Goal: Task Accomplishment & Management: Use online tool/utility

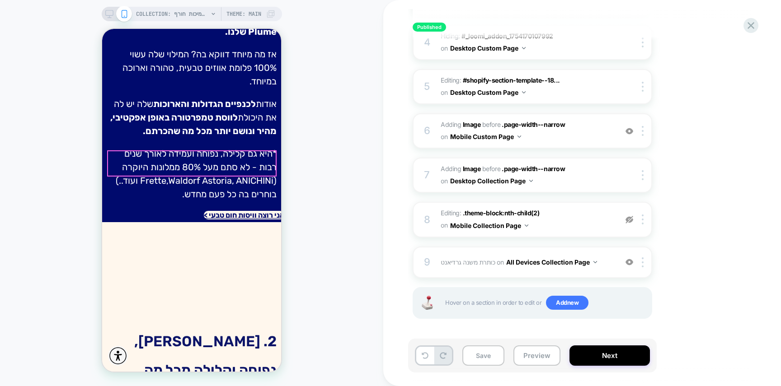
scroll to position [548, 0]
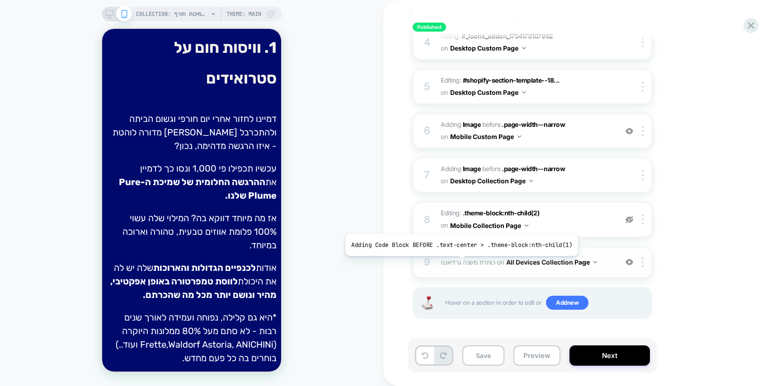
click at [459, 263] on span "כותרת משנה גרדיאנט" at bounding box center [468, 262] width 55 height 8
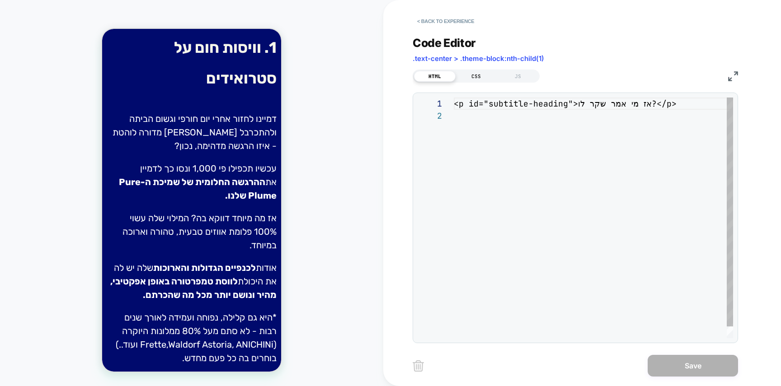
scroll to position [12, 0]
click at [480, 125] on div "< p id = "subtitle-heading" > אז מי אמר שקר לו? </ p >" at bounding box center [593, 224] width 279 height 253
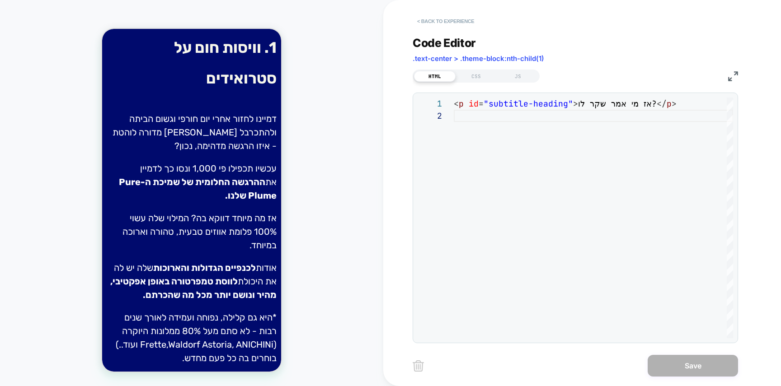
click at [446, 23] on button "< Back to experience" at bounding box center [446, 21] width 66 height 14
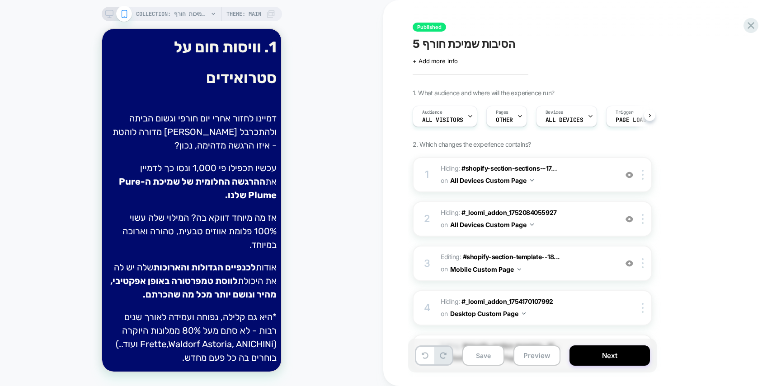
scroll to position [0, 0]
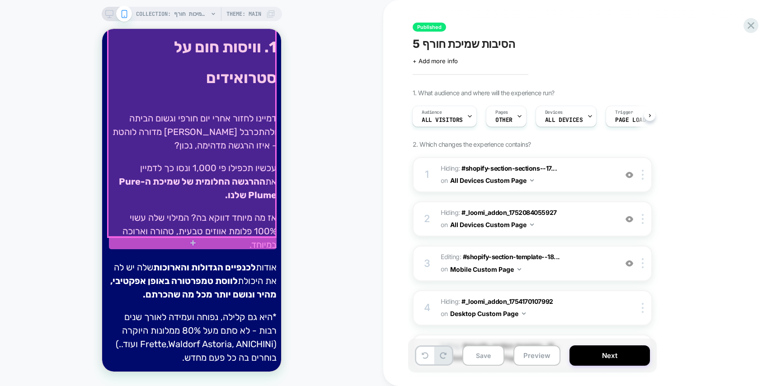
click at [163, 131] on div at bounding box center [192, 115] width 168 height 244
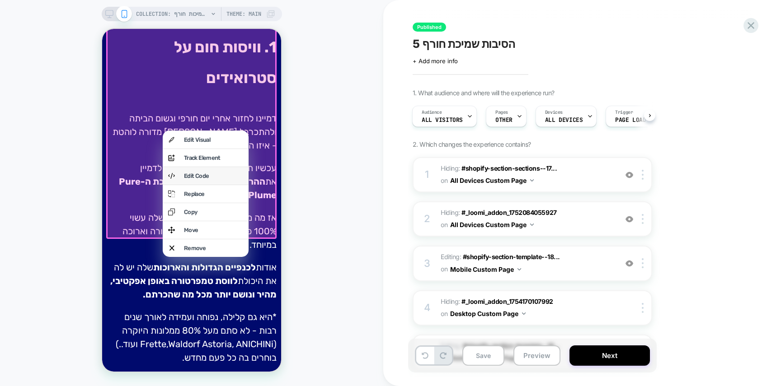
click at [182, 184] on div "Edit Code" at bounding box center [206, 176] width 86 height 18
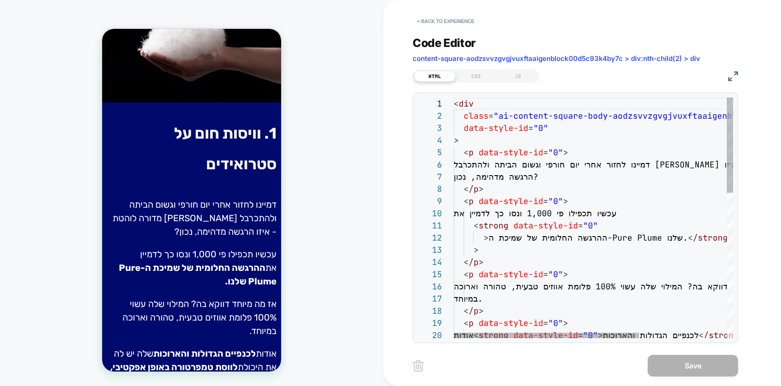
scroll to position [61, 19]
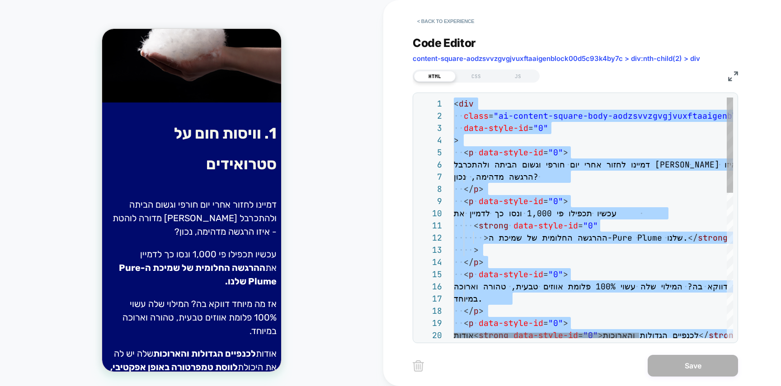
type textarea "**********"
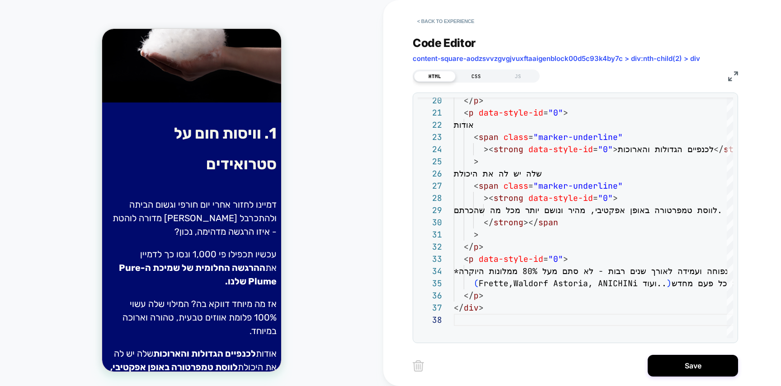
click at [467, 74] on div "CSS" at bounding box center [477, 76] width 42 height 11
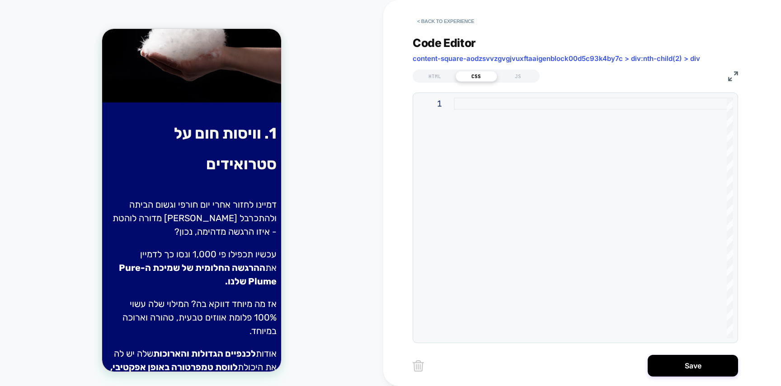
click at [479, 170] on div at bounding box center [593, 218] width 279 height 241
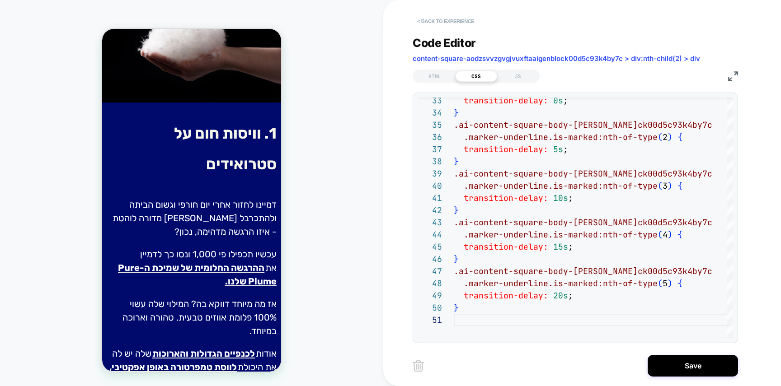
click at [454, 24] on button "< Back to experience" at bounding box center [446, 21] width 66 height 14
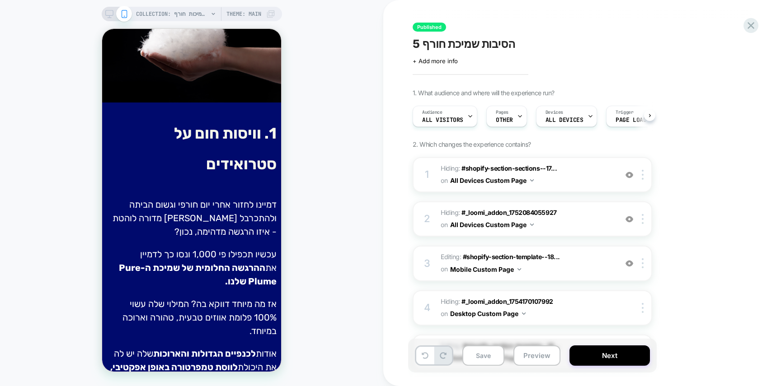
scroll to position [0, 0]
click at [746, 22] on icon at bounding box center [751, 25] width 12 height 12
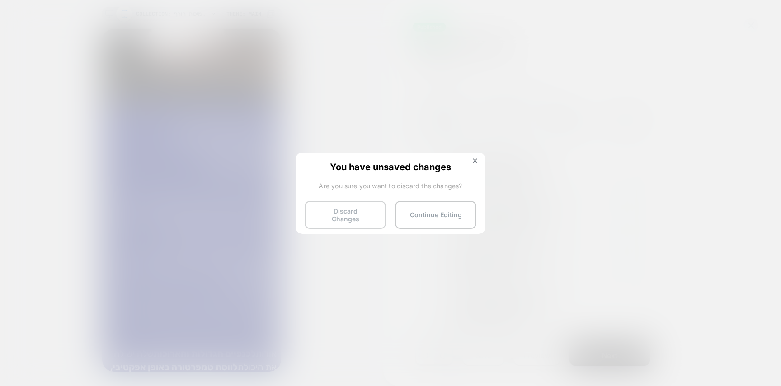
click at [329, 221] on button "Discard Changes" at bounding box center [345, 215] width 81 height 28
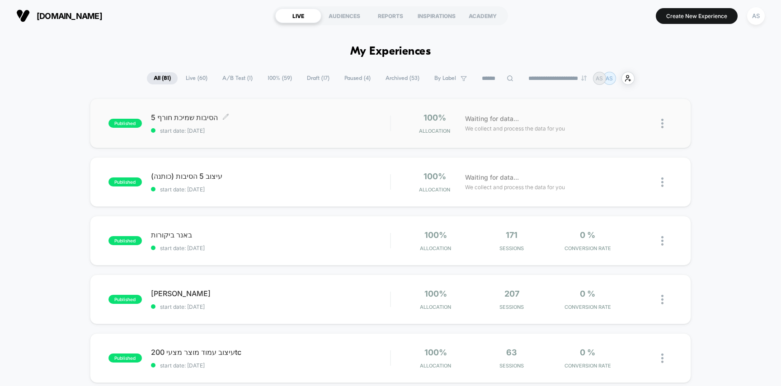
click at [297, 126] on div "5 הסיבות שמיכת חורף Click to edit experience details Click to edit experience d…" at bounding box center [271, 123] width 240 height 21
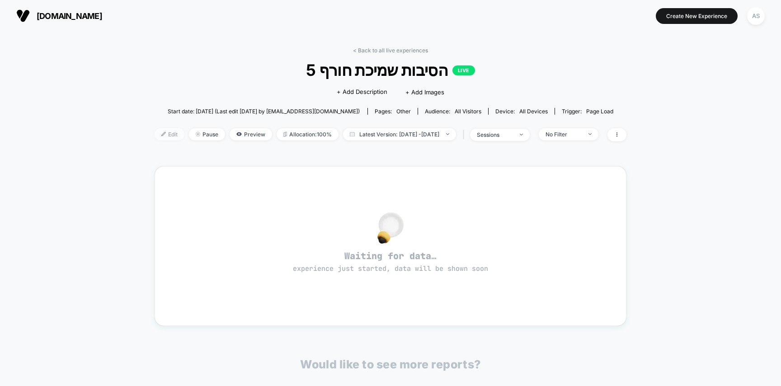
click at [161, 134] on img at bounding box center [163, 134] width 5 height 5
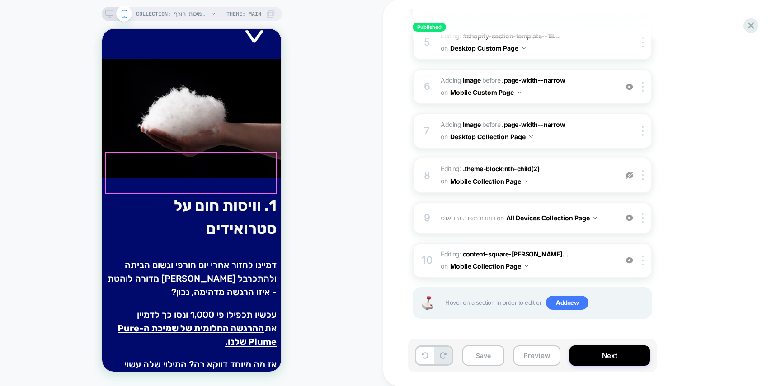
scroll to position [373, 0]
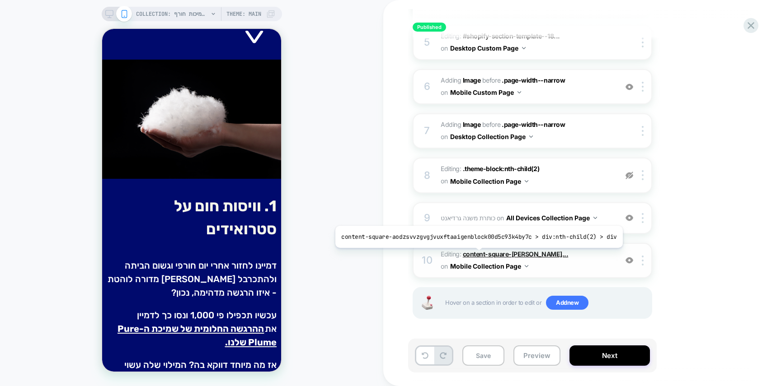
click at [475, 255] on span "content-square-[PERSON_NAME]..." at bounding box center [515, 254] width 105 height 8
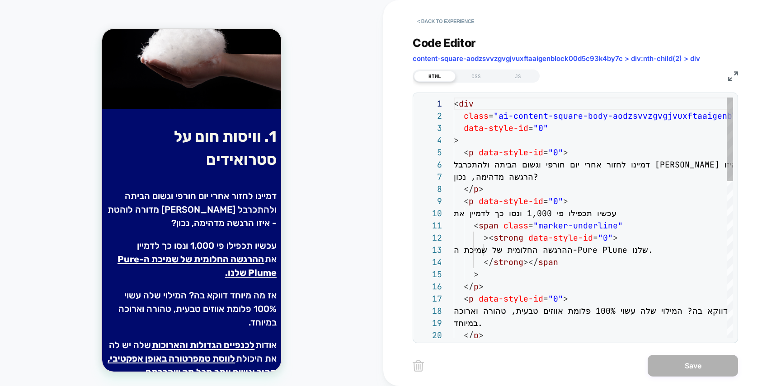
scroll to position [447, 0]
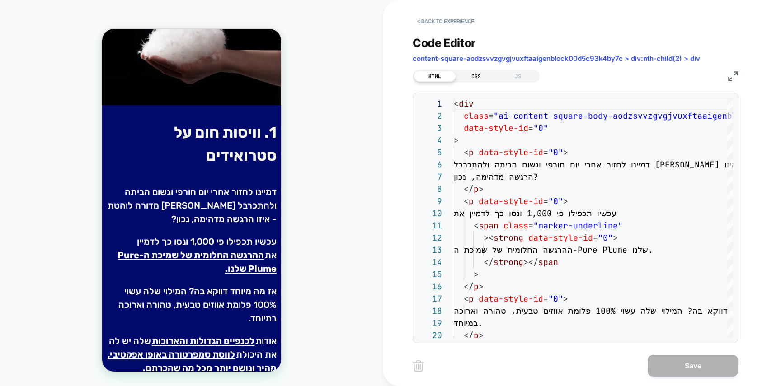
click at [475, 76] on div "CSS" at bounding box center [477, 76] width 42 height 11
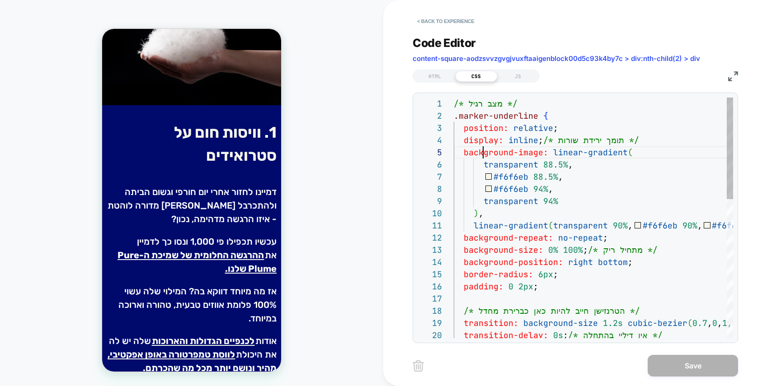
scroll to position [49, 29]
click at [484, 156] on div "/* מצב רגיל */ .marker-underline { position: relative ; display: inline ; /* תו…" at bounding box center [593, 383] width 279 height 570
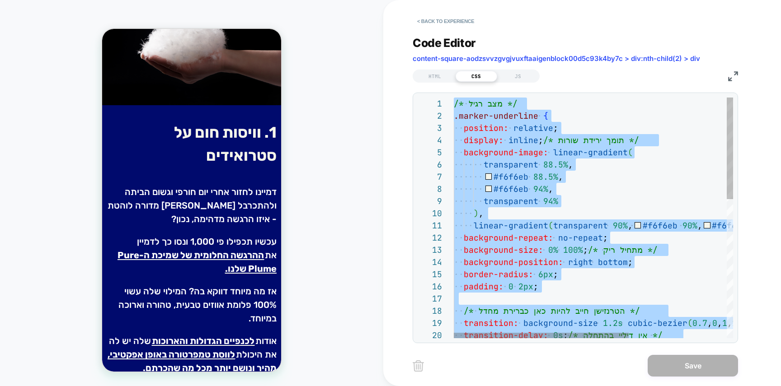
scroll to position [73, 108]
click at [578, 181] on div "/* מצב רגיל */ .marker-underline { position: relative ; display: inline ; /* תו…" at bounding box center [672, 383] width 436 height 570
type textarea "**********"
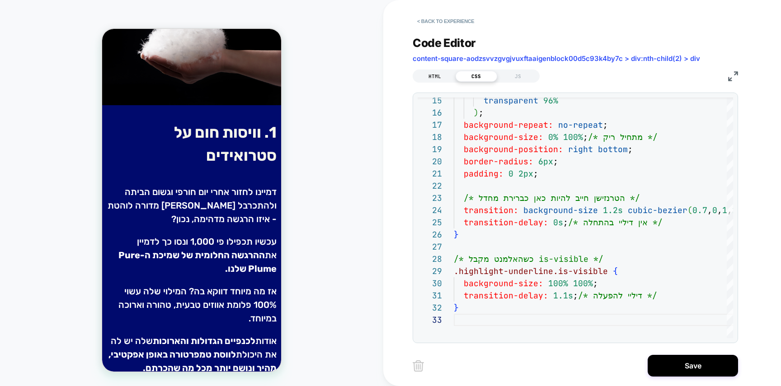
click at [442, 75] on div "HTML" at bounding box center [435, 76] width 42 height 11
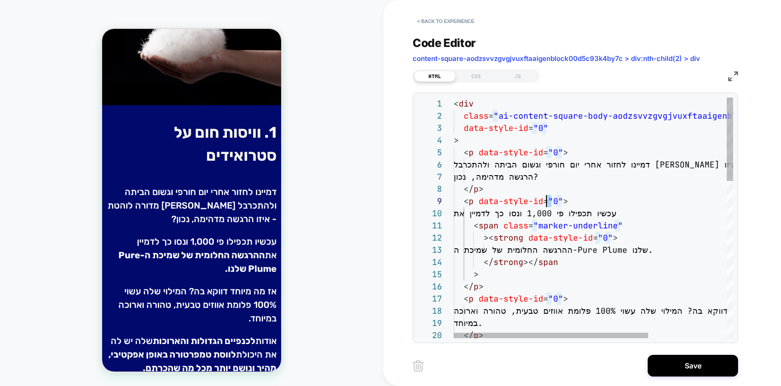
scroll to position [98, 93]
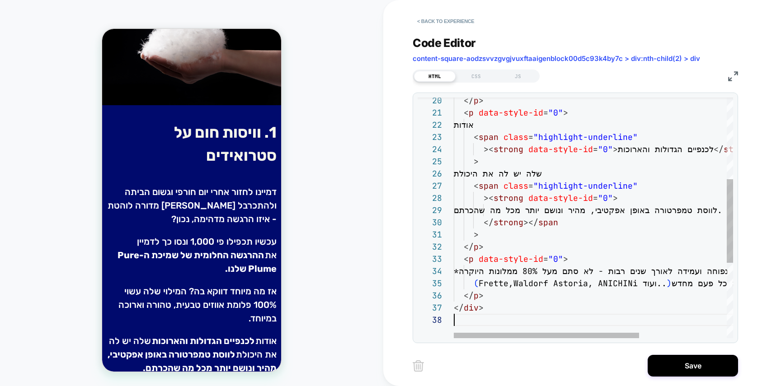
click at [544, 216] on div "</ p > < p data-style-id = "0" > אודות < span class = "highlight-underline" >< …" at bounding box center [659, 209] width 411 height 692
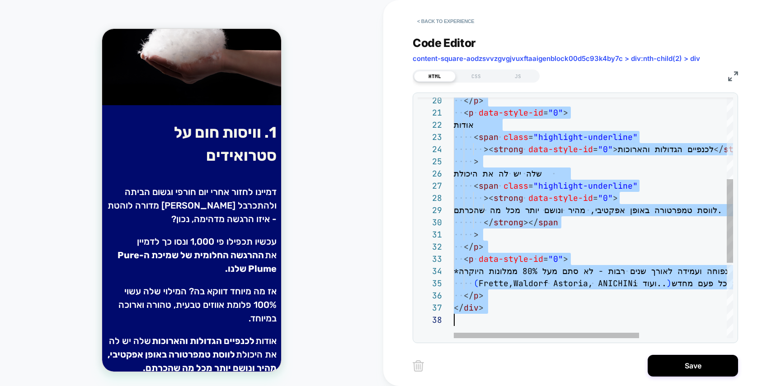
scroll to position [98, 0]
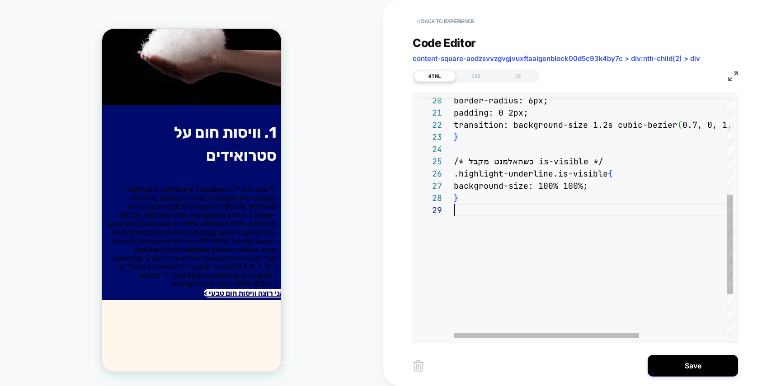
type textarea "**********"
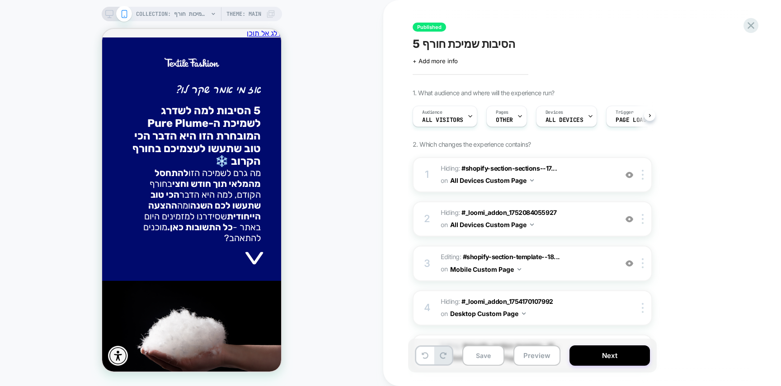
scroll to position [0, 0]
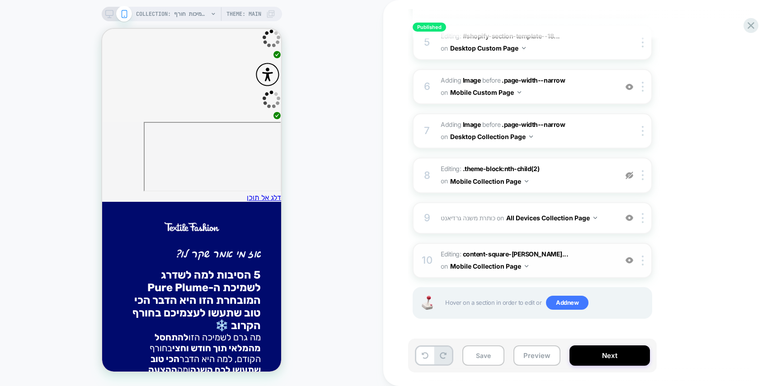
click at [449, 251] on span "Editing : content-square-[PERSON_NAME]... content-square-aodzsvvzgvgjvuxftaaige…" at bounding box center [527, 261] width 172 height 24
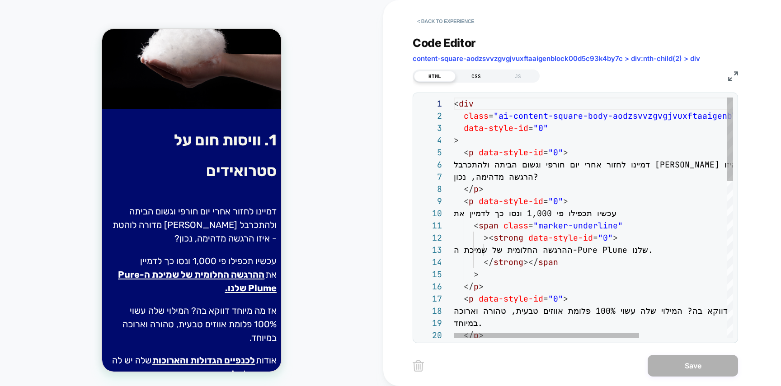
scroll to position [469, 0]
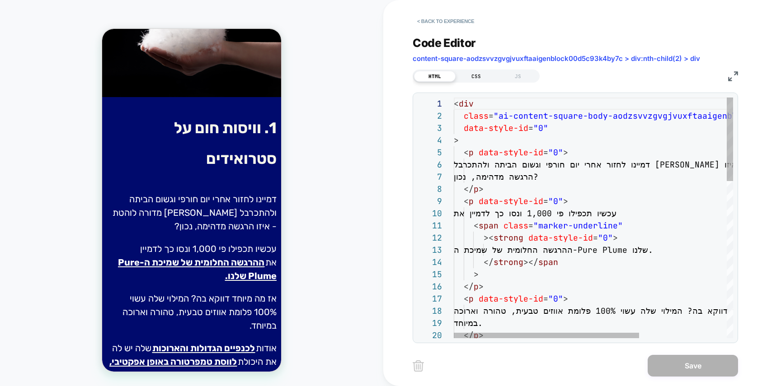
click at [480, 79] on div "CSS" at bounding box center [477, 76] width 42 height 11
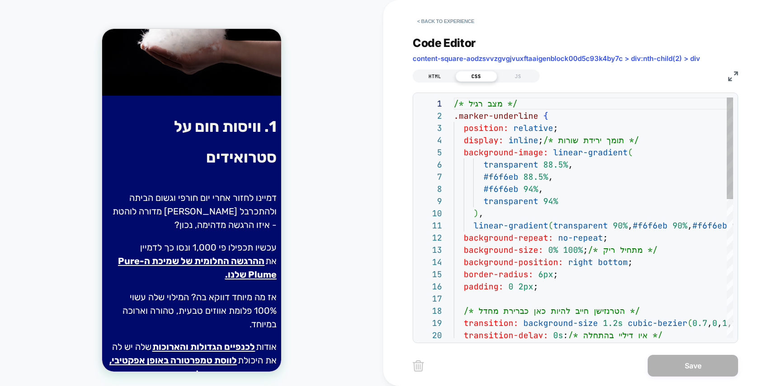
scroll to position [122, 0]
click at [443, 75] on div "HTML" at bounding box center [435, 76] width 42 height 11
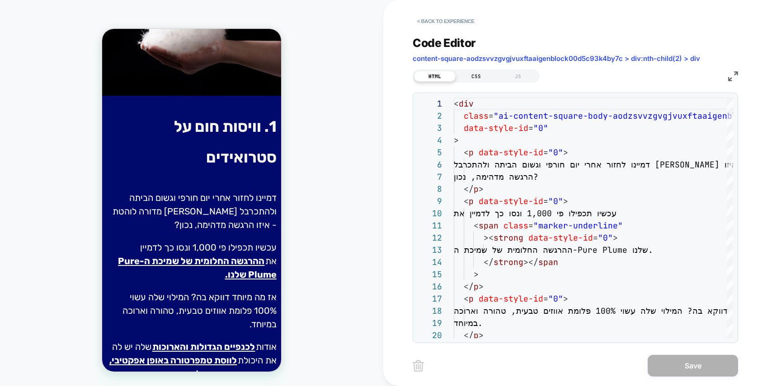
click at [483, 80] on div "CSS" at bounding box center [477, 76] width 42 height 11
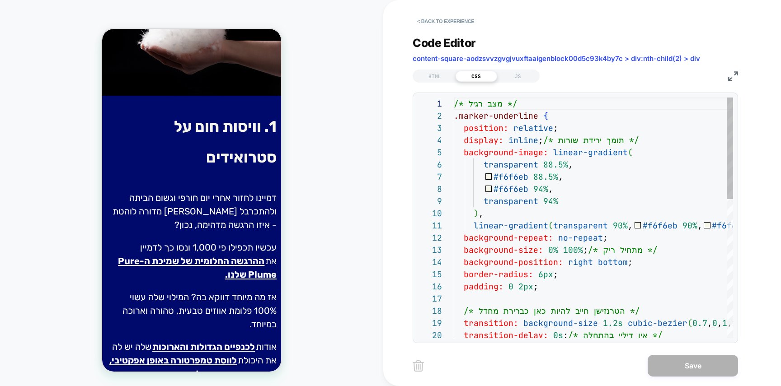
click at [510, 141] on div "/* מצב רגיל */ .marker-underline { position: relative ; display: inline ; /* תו…" at bounding box center [593, 383] width 279 height 570
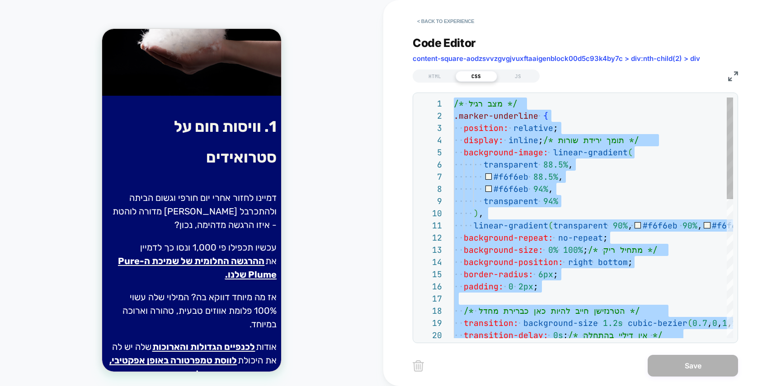
type textarea "**********"
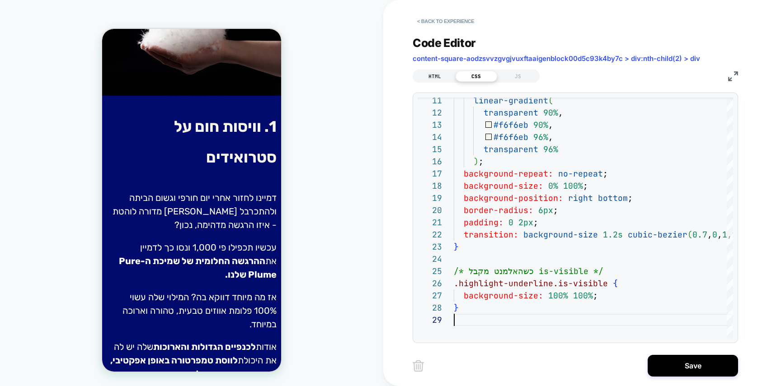
click at [429, 74] on div "HTML" at bounding box center [435, 76] width 42 height 11
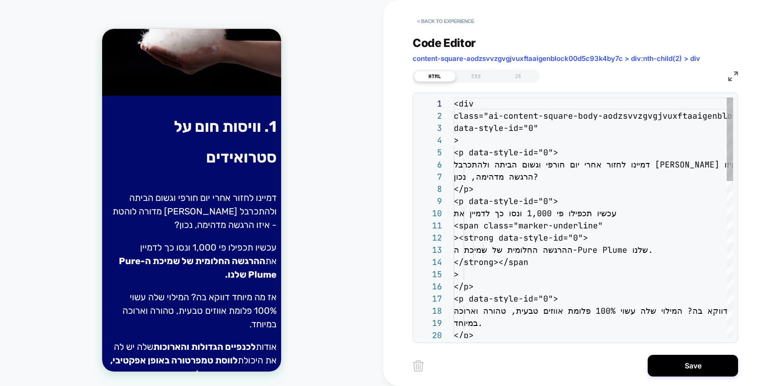
scroll to position [122, 0]
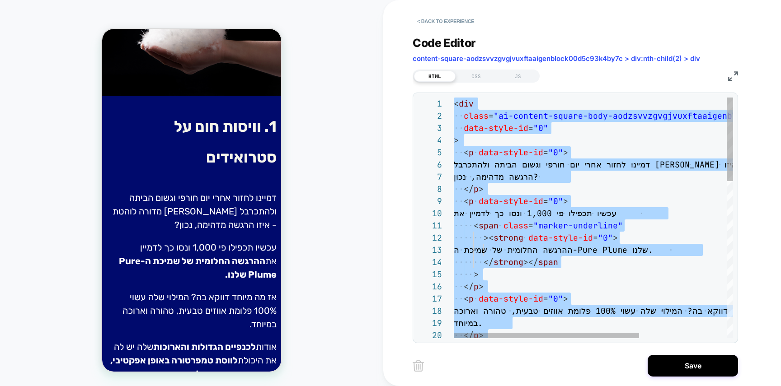
type textarea "**********"
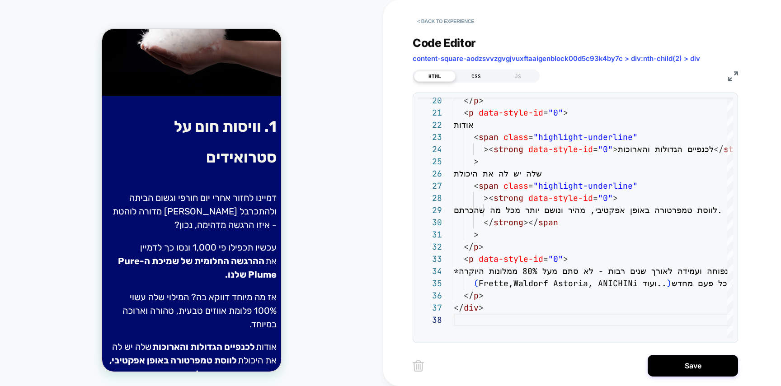
click at [485, 75] on div "CSS" at bounding box center [477, 76] width 42 height 11
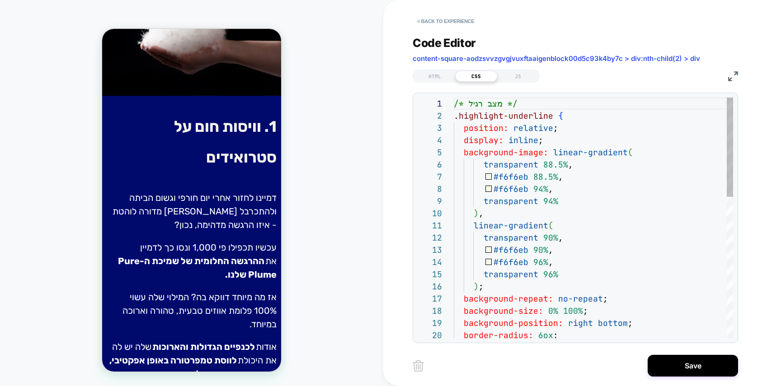
scroll to position [122, 0]
click at [501, 136] on div "/* מצב רגיל */ .highlight-underline { position: relative ; display: inline ; ba…" at bounding box center [593, 389] width 279 height 583
click at [532, 121] on div "/* מצב רגיל */ .highlight-underline { position: relative ; display: inline ; ba…" at bounding box center [593, 389] width 279 height 583
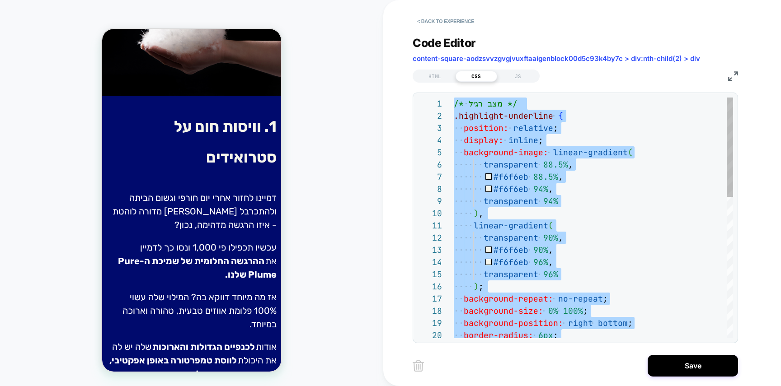
type textarea "**********"
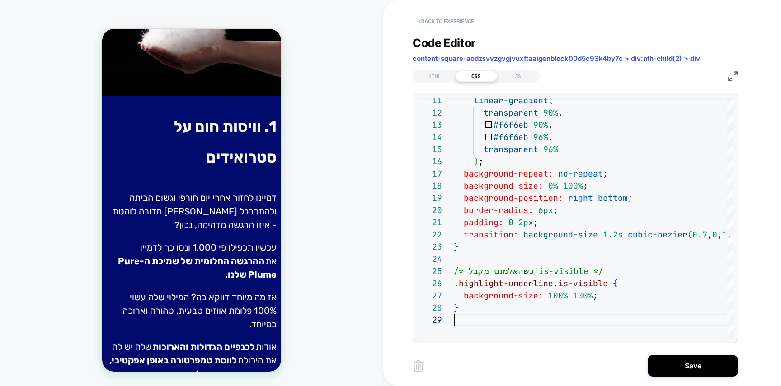
click at [456, 20] on button "< Back to experience" at bounding box center [446, 21] width 66 height 14
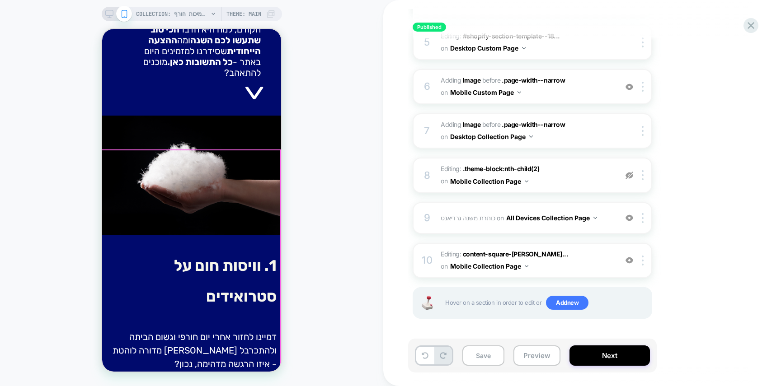
scroll to position [329, 0]
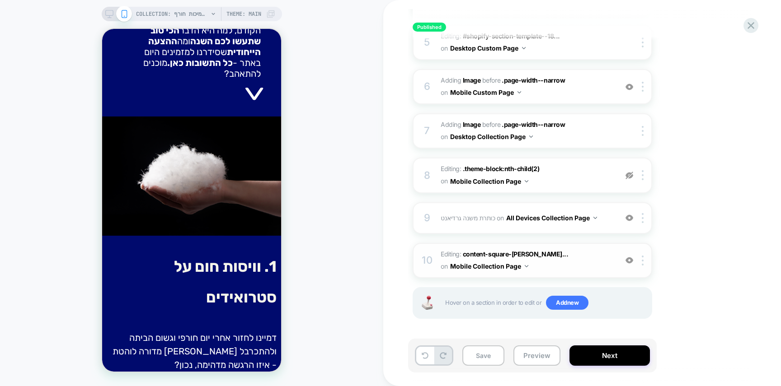
click at [438, 254] on div "10 Editing : content-square-aodzsvvzgvgjvu... content-square-aodzsvvzgvgjvuxfta…" at bounding box center [533, 260] width 240 height 35
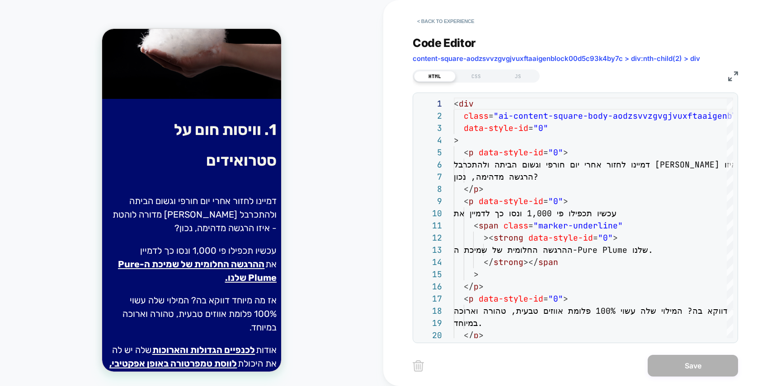
scroll to position [469, 0]
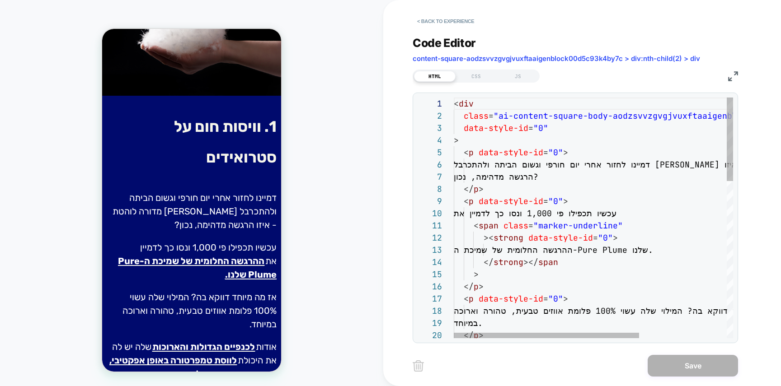
click at [470, 67] on div "HTML CSS JS" at bounding box center [575, 74] width 325 height 15
click at [480, 79] on div "CSS" at bounding box center [477, 76] width 42 height 11
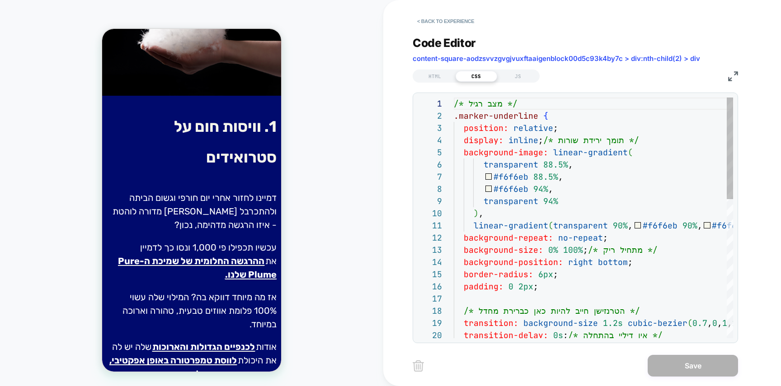
click at [524, 158] on div "/* מצב רגיל */ .marker-underline { position: relative ; display: inline ; /* תו…" at bounding box center [593, 383] width 279 height 570
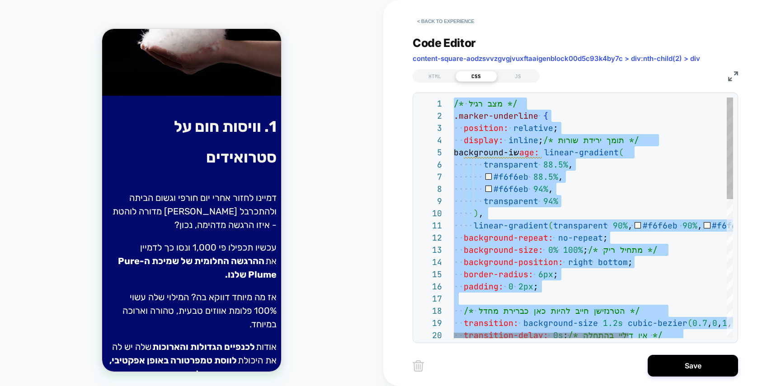
click at [560, 197] on div "/* מצב רגיל */ .marker-underline { position: relative ; display: inline ; /* תו…" at bounding box center [672, 383] width 436 height 570
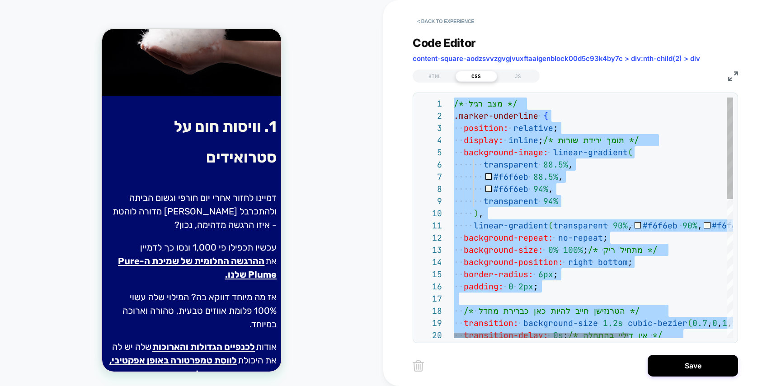
click at [530, 155] on div "/* מצב רגיל */ .marker-underline { position: relative ; display: inline ; /* תו…" at bounding box center [672, 383] width 436 height 570
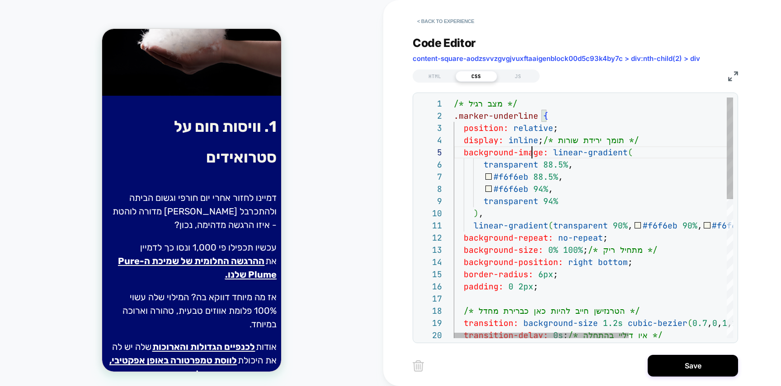
scroll to position [49, 78]
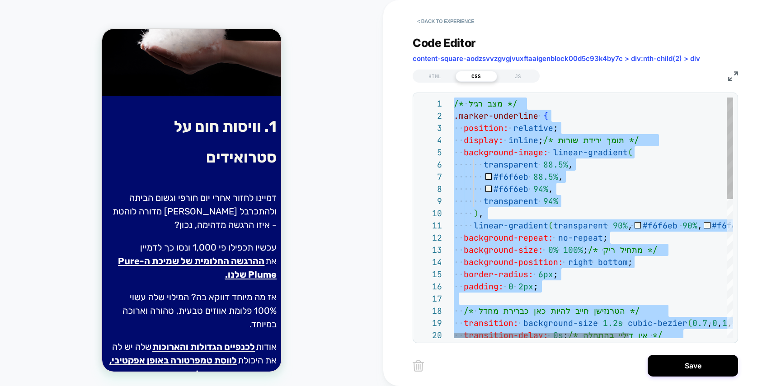
type textarea "**********"
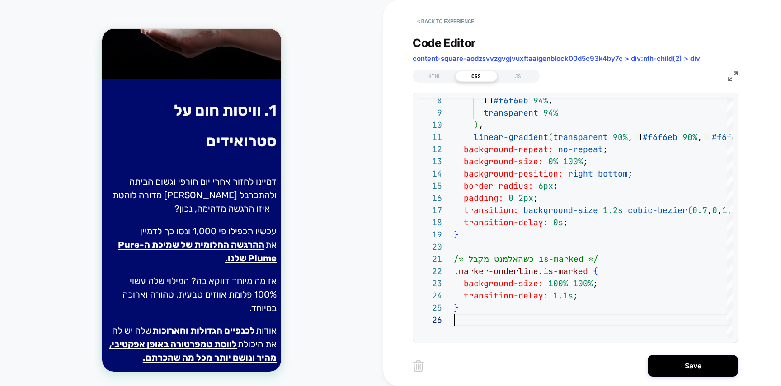
scroll to position [517, 0]
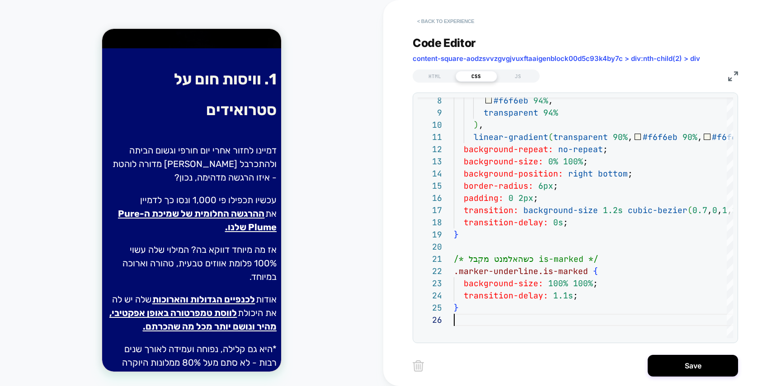
click at [459, 28] on button "< Back to experience" at bounding box center [446, 21] width 66 height 14
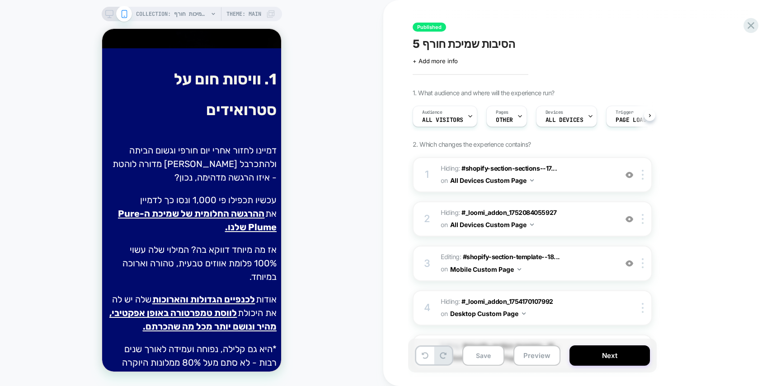
scroll to position [0, 0]
click at [460, 114] on div "Audience All Visitors" at bounding box center [442, 116] width 59 height 20
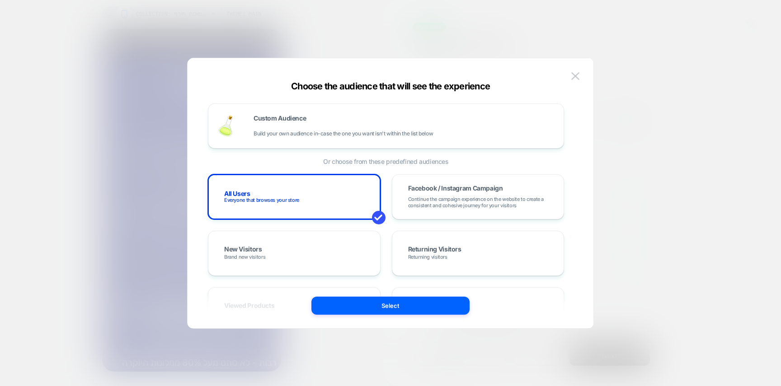
click at [571, 79] on img at bounding box center [575, 76] width 8 height 8
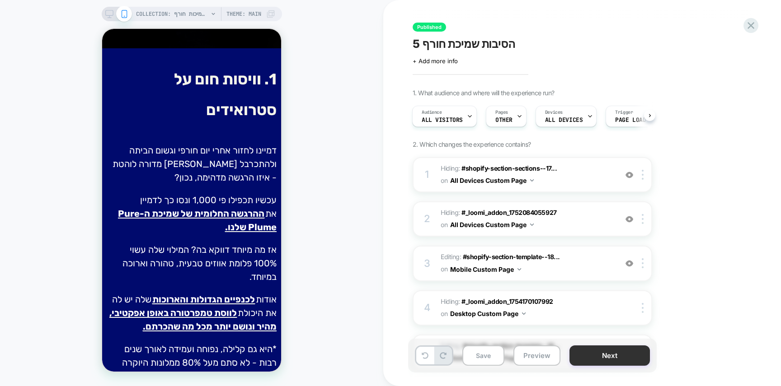
click at [601, 361] on button "Next" at bounding box center [609, 356] width 80 height 20
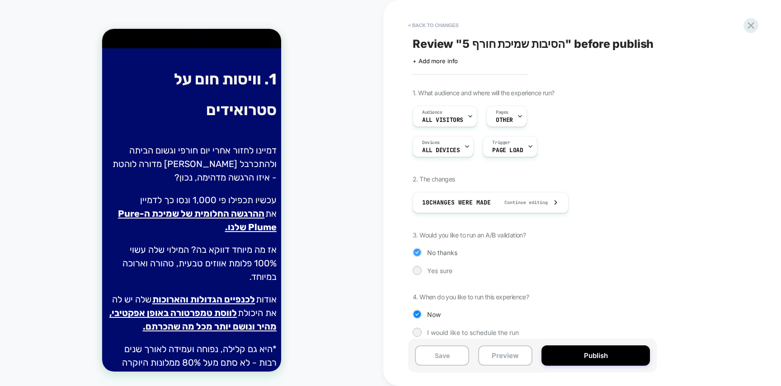
scroll to position [9, 0]
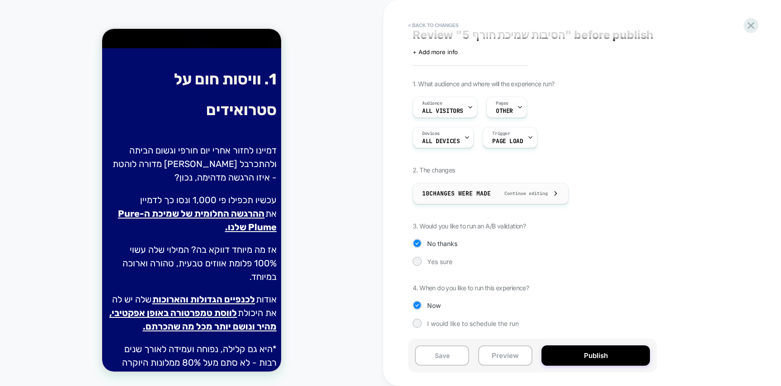
click at [492, 188] on div "10 Changes were made Continue editing" at bounding box center [490, 193] width 137 height 20
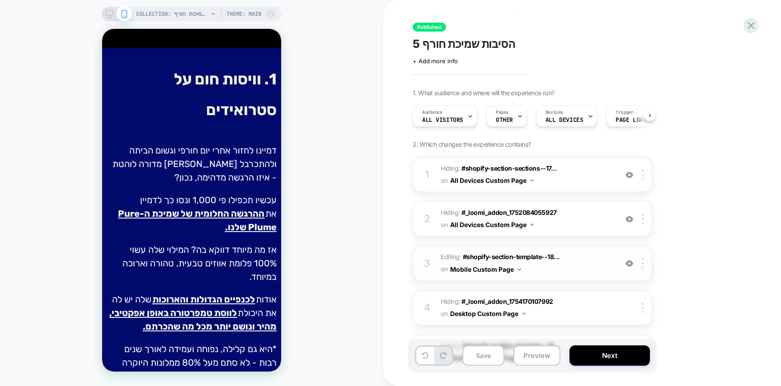
scroll to position [0, 0]
click at [473, 121] on div "Audience All Visitors" at bounding box center [444, 116] width 65 height 21
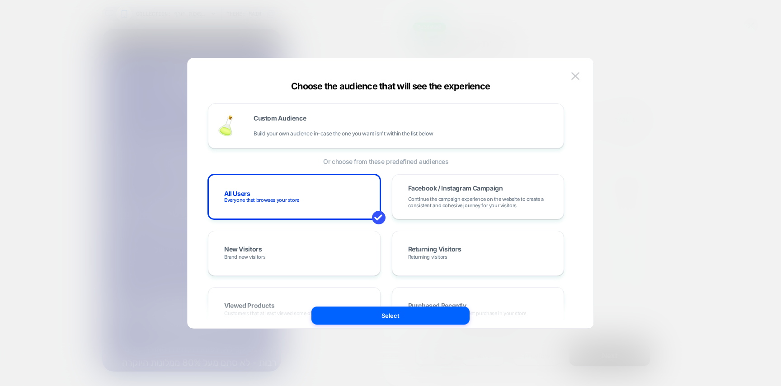
drag, startPoint x: 662, startPoint y: 180, endPoint x: 641, endPoint y: 192, distance: 23.3
click at [662, 180] on div at bounding box center [390, 193] width 781 height 386
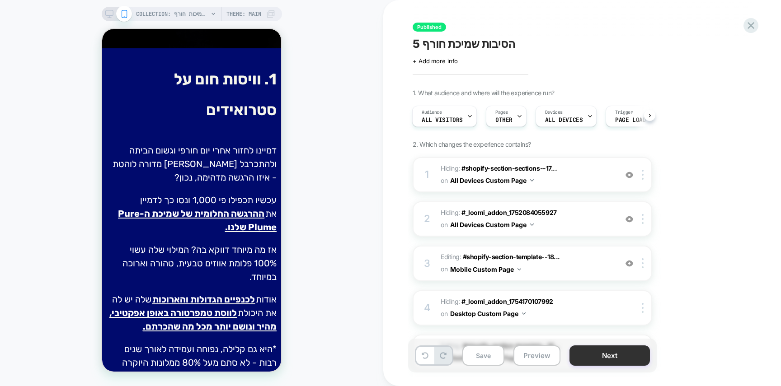
click at [610, 355] on button "Next" at bounding box center [609, 356] width 80 height 20
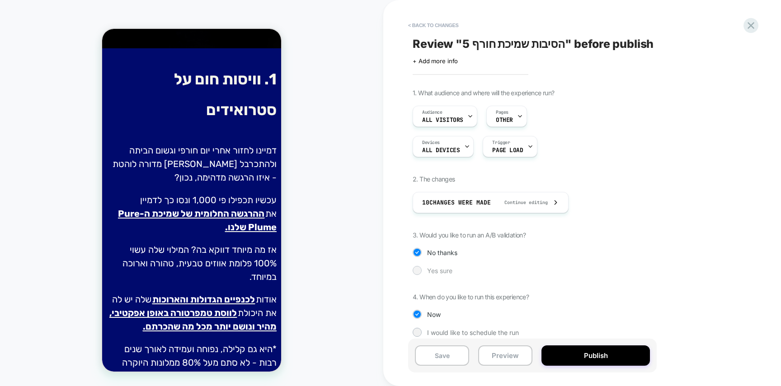
scroll to position [9, 0]
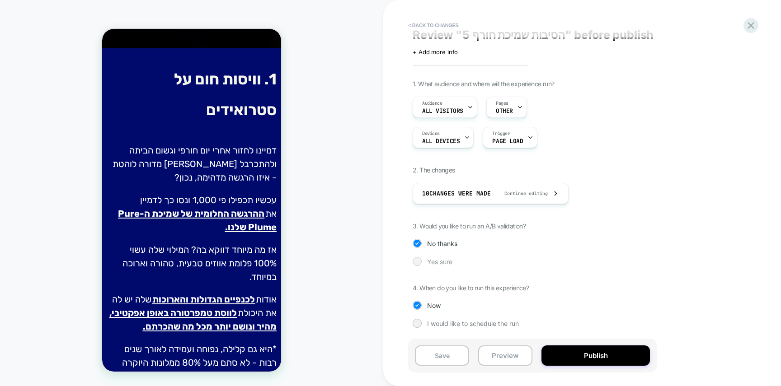
click at [426, 263] on div "Yes sure" at bounding box center [533, 261] width 240 height 9
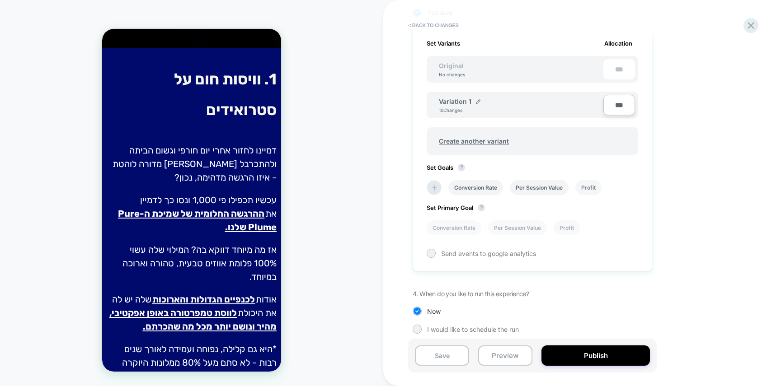
scroll to position [265, 0]
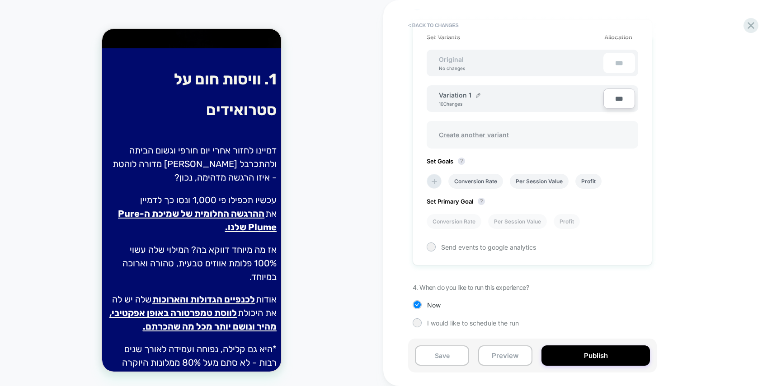
click at [492, 129] on span "Create another variant" at bounding box center [474, 134] width 88 height 21
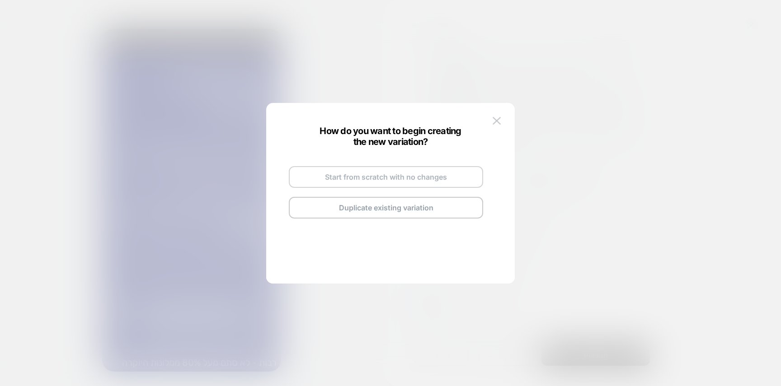
click at [389, 177] on button "Start from scratch with no changes" at bounding box center [386, 177] width 194 height 22
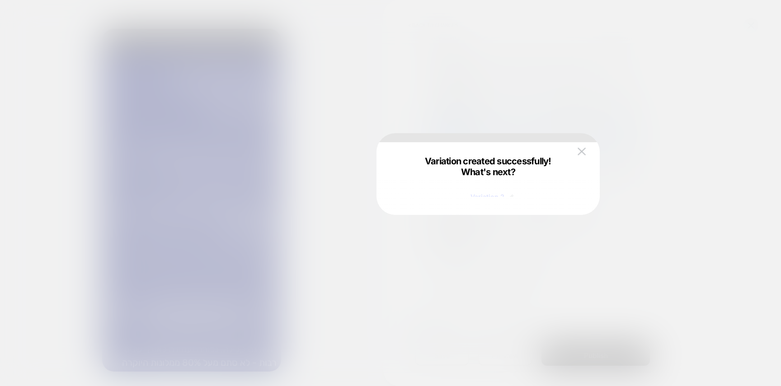
scroll to position [489, 0]
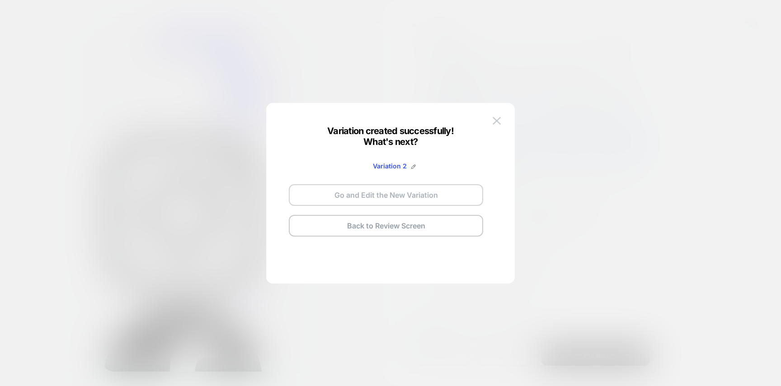
click at [428, 197] on button "Go and Edit the New Variation" at bounding box center [386, 195] width 194 height 22
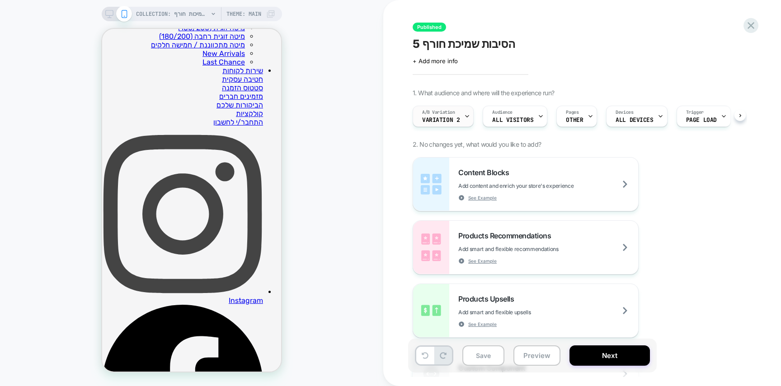
scroll to position [0, 0]
click at [442, 122] on span "Variation 2" at bounding box center [441, 120] width 38 height 6
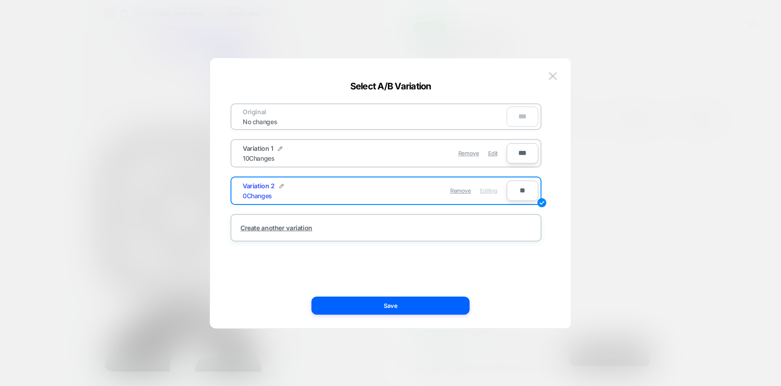
click at [499, 157] on div "Remove Edit" at bounding box center [438, 154] width 127 height 18
click at [491, 150] on span "Edit" at bounding box center [492, 153] width 9 height 7
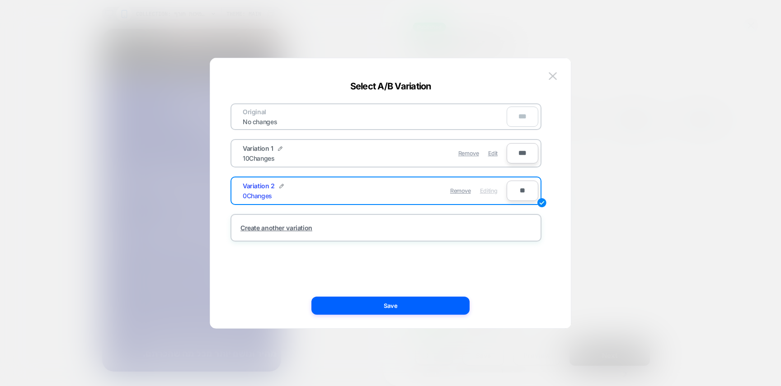
scroll to position [517, 0]
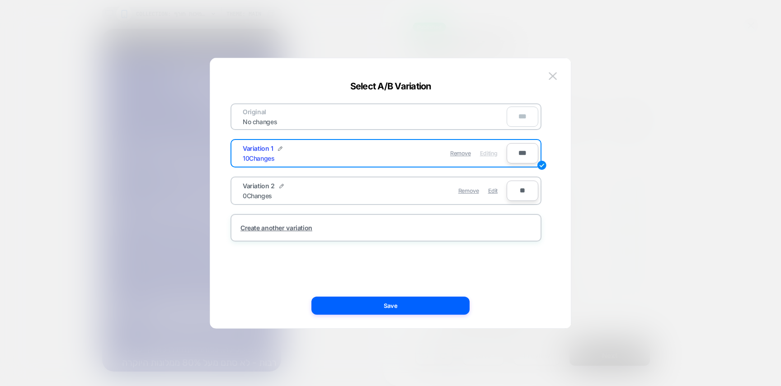
click at [426, 307] on button "Save" at bounding box center [390, 306] width 158 height 18
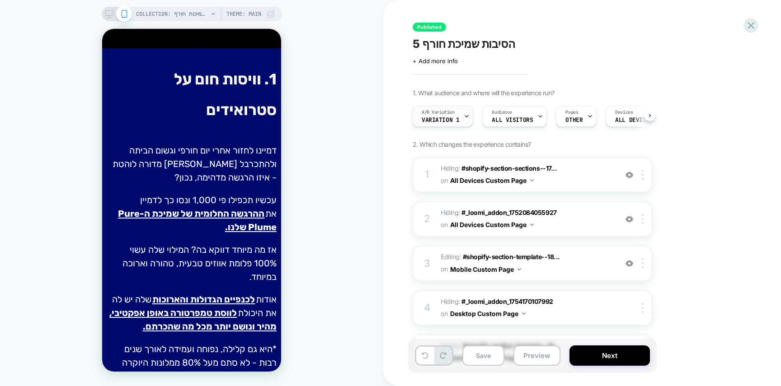
click at [440, 117] on span "Variation 1" at bounding box center [441, 120] width 38 height 6
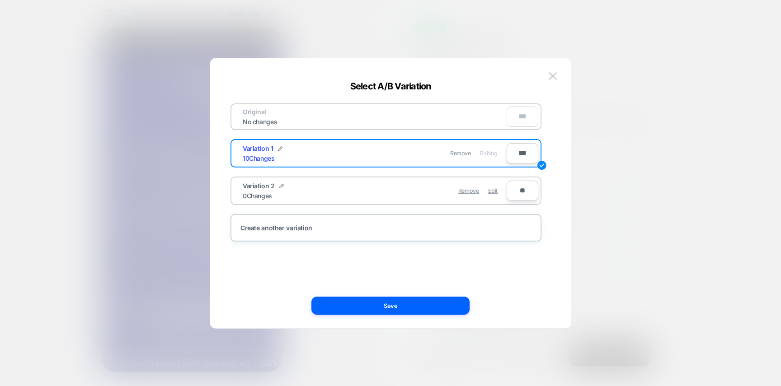
click at [516, 193] on input "**" at bounding box center [523, 191] width 32 height 20
click at [524, 155] on input "***" at bounding box center [523, 153] width 32 height 20
click at [516, 190] on input "**" at bounding box center [523, 191] width 32 height 20
type input "***"
type input "**"
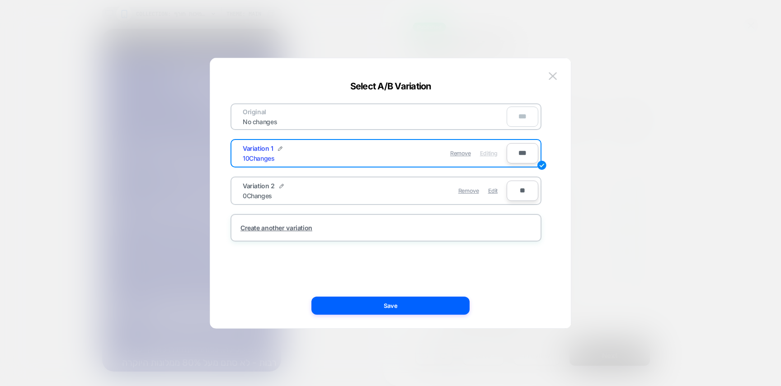
type input "***"
type input "**"
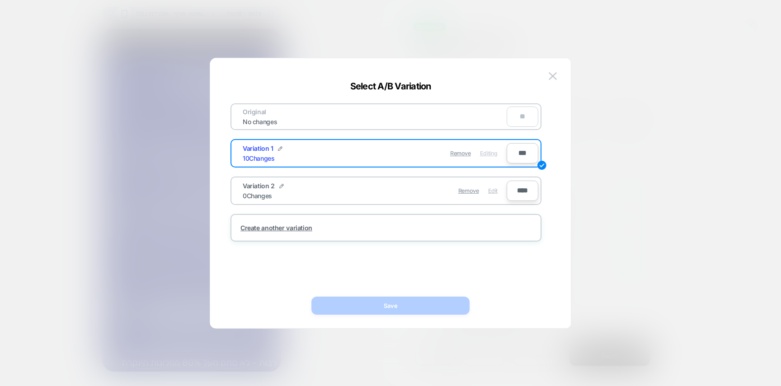
type input "****"
click at [492, 189] on span "Edit" at bounding box center [492, 191] width 9 height 7
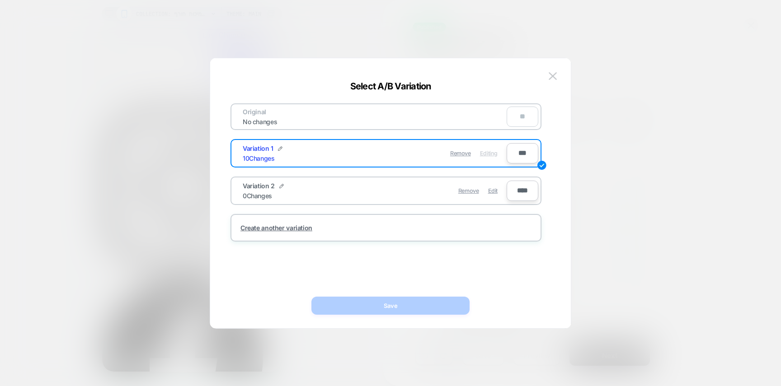
scroll to position [489, 0]
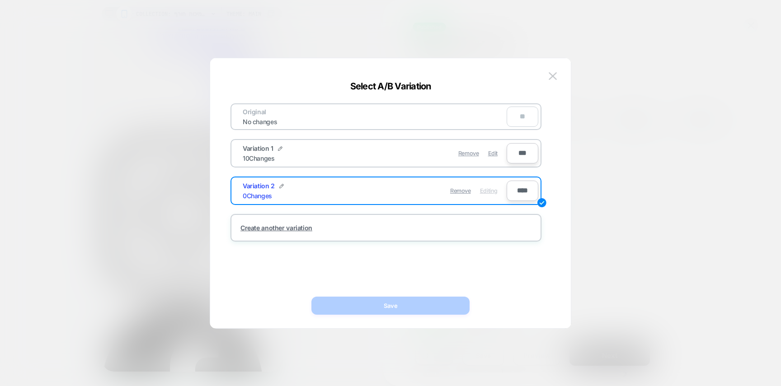
click at [522, 150] on input "***" at bounding box center [523, 153] width 32 height 20
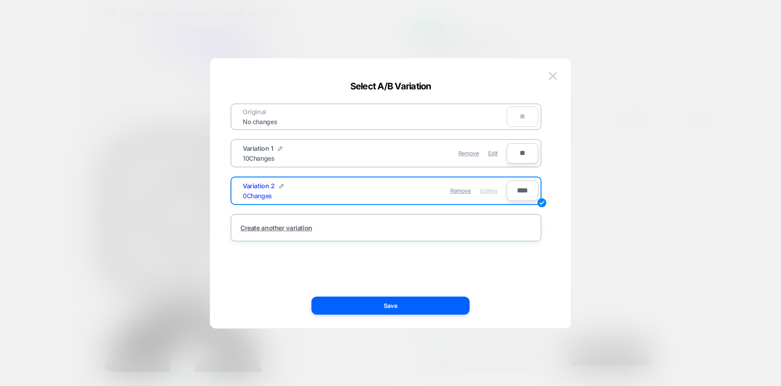
type input "**"
click at [415, 309] on button "Save" at bounding box center [390, 306] width 158 height 18
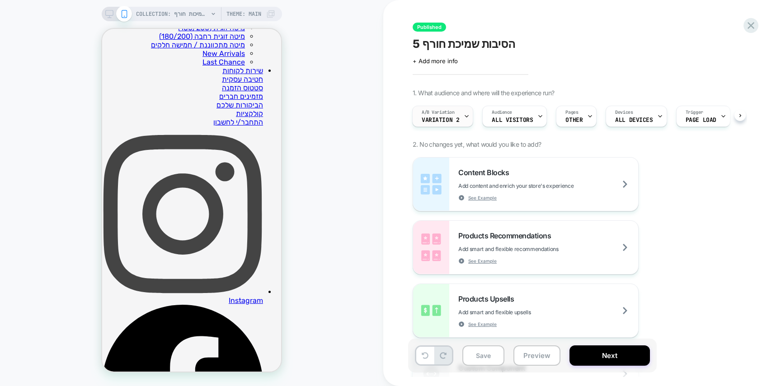
click at [457, 124] on div "A/B Variation Variation 2" at bounding box center [441, 116] width 56 height 20
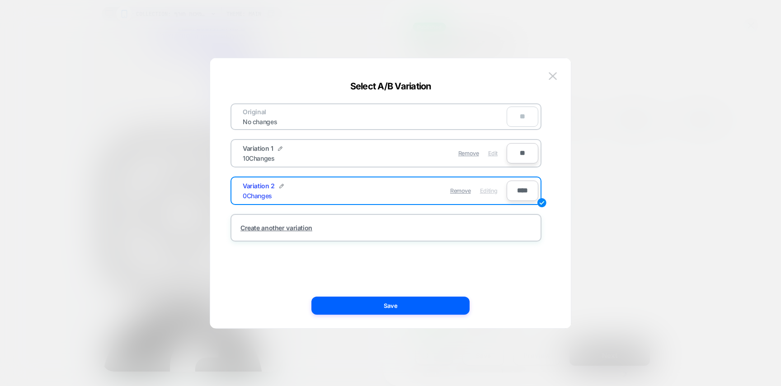
click at [494, 153] on span "Edit" at bounding box center [492, 153] width 9 height 7
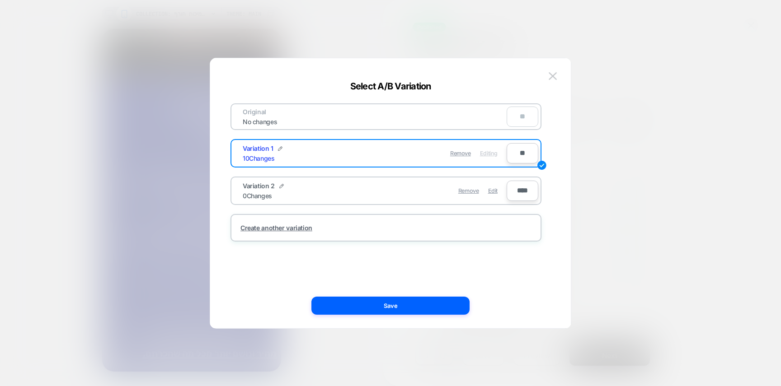
scroll to position [517, 0]
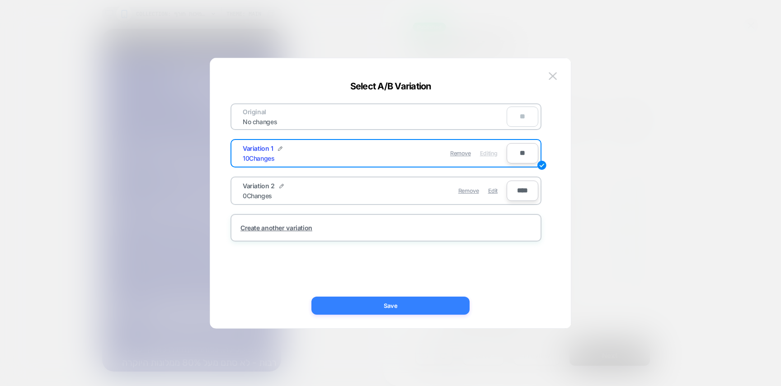
click at [431, 310] on button "Save" at bounding box center [390, 306] width 158 height 18
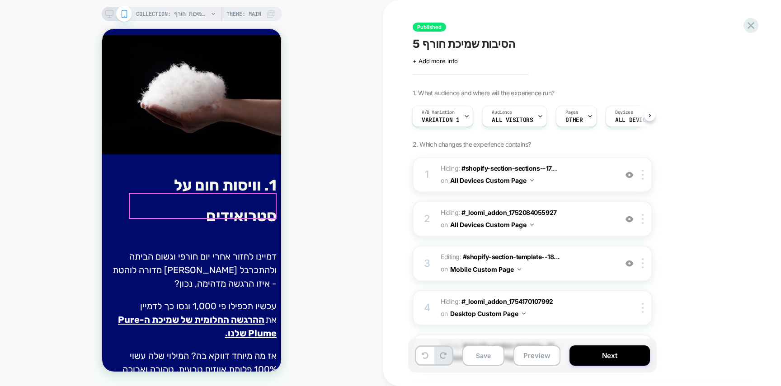
scroll to position [434, 0]
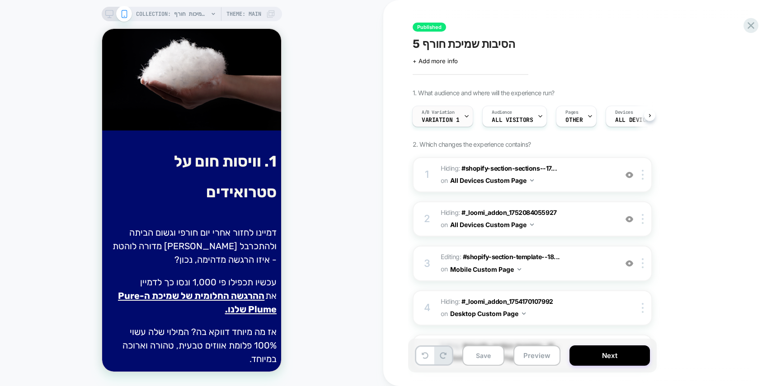
click at [454, 114] on span "A/B Variation" at bounding box center [438, 112] width 33 height 6
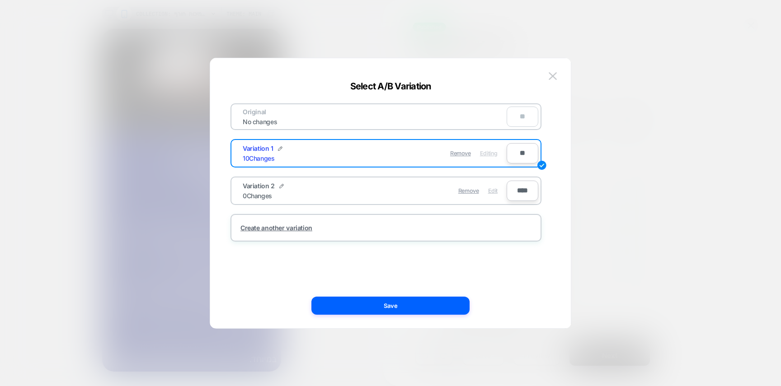
click at [493, 192] on span "Edit" at bounding box center [492, 191] width 9 height 7
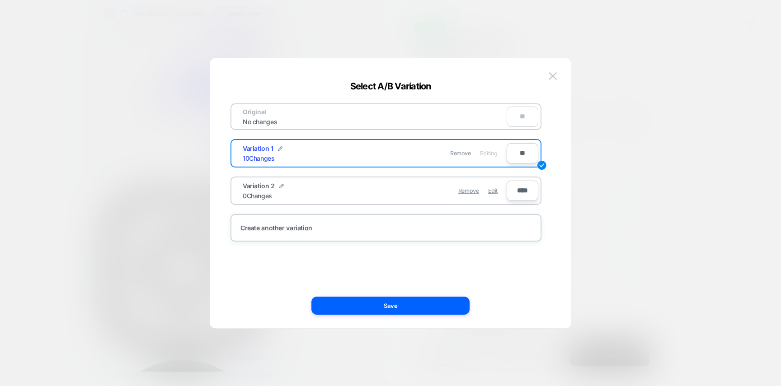
scroll to position [407, 0]
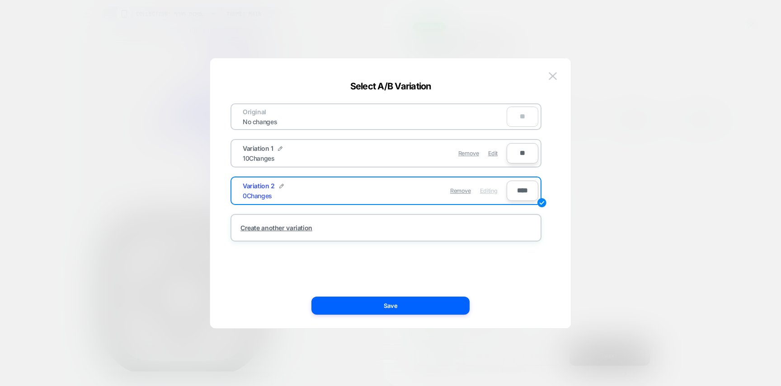
click at [549, 80] on button at bounding box center [553, 77] width 14 height 14
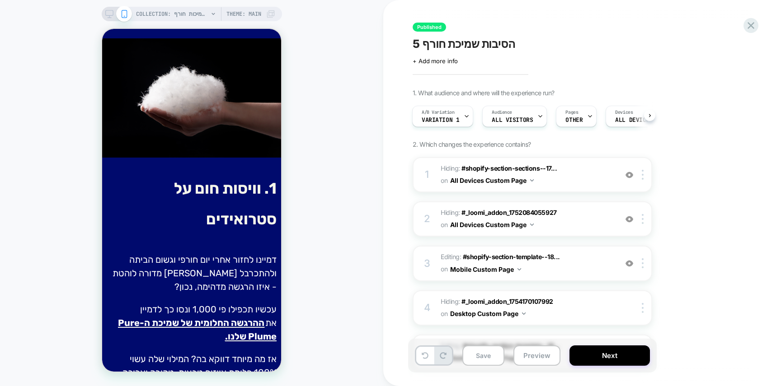
scroll to position [434, 0]
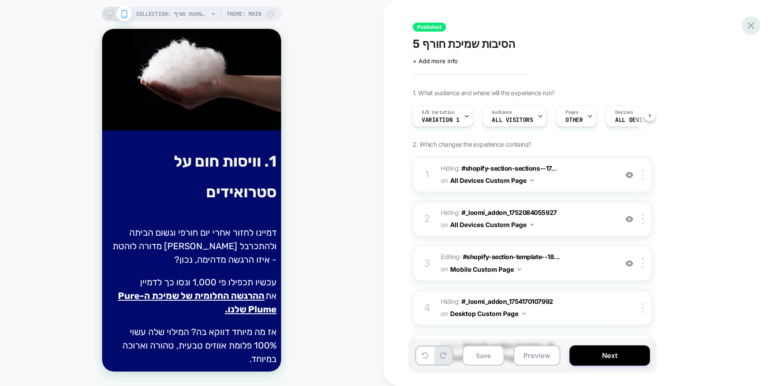
click at [751, 25] on icon at bounding box center [750, 25] width 7 height 7
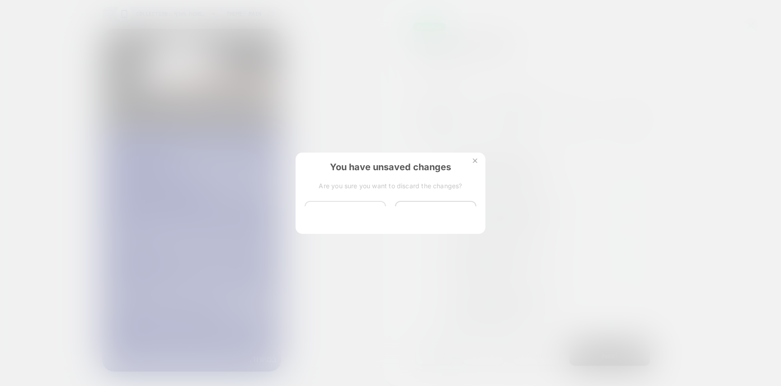
click at [337, 204] on button "Discard Changes" at bounding box center [345, 215] width 81 height 28
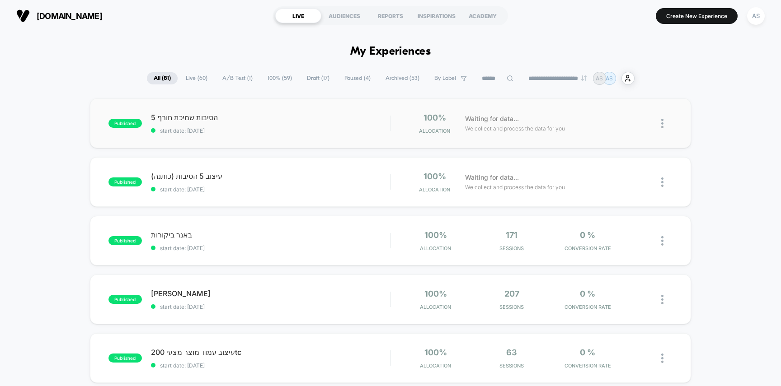
click at [259, 124] on div "5 הסיבות שמיכת חורף start date: [DATE]" at bounding box center [271, 123] width 240 height 21
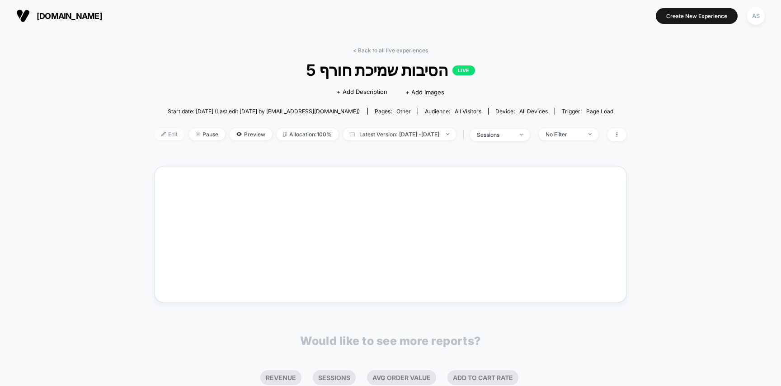
click at [155, 132] on span "Edit" at bounding box center [170, 134] width 30 height 12
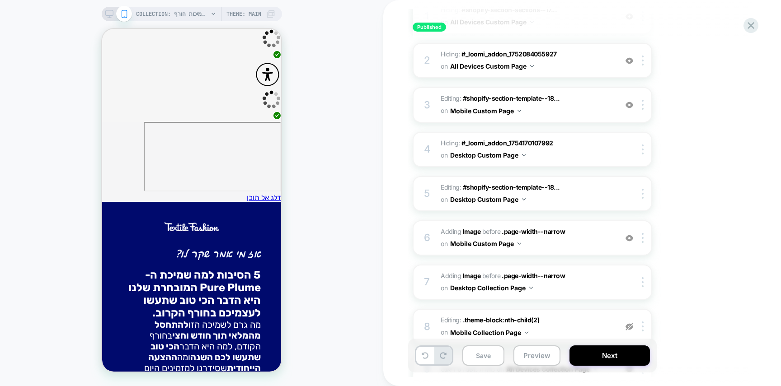
scroll to position [310, 0]
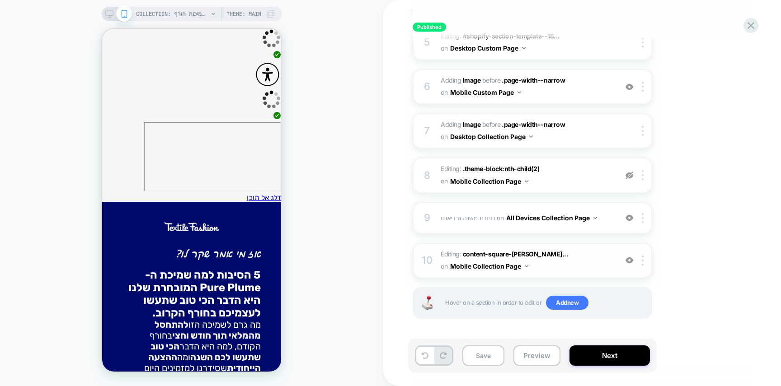
click at [447, 253] on span "Editing : content-square-[PERSON_NAME]... content-square-aodzsvvzgvgjvuxftaaige…" at bounding box center [527, 261] width 172 height 24
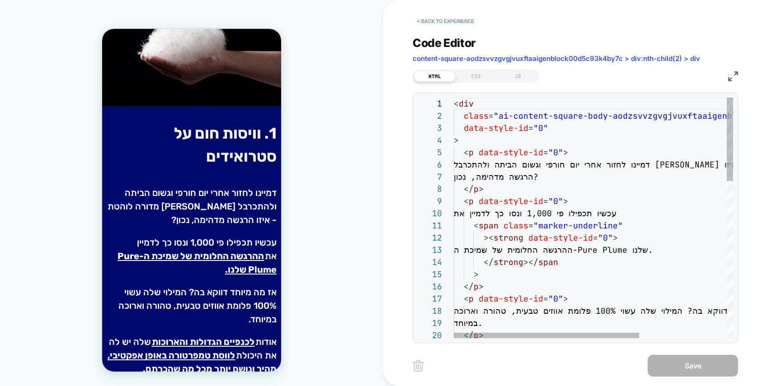
scroll to position [447, 0]
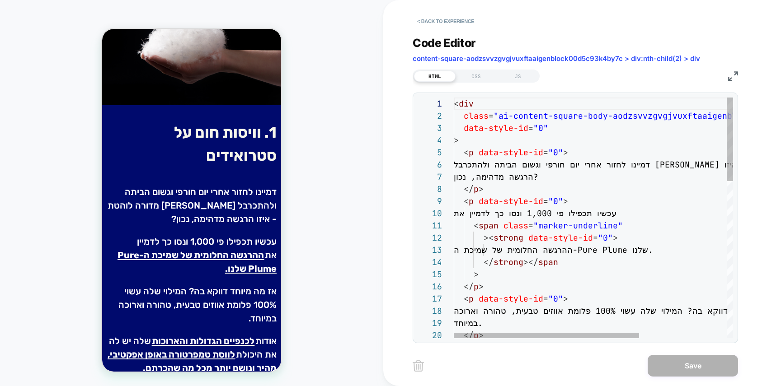
type textarea "**********"
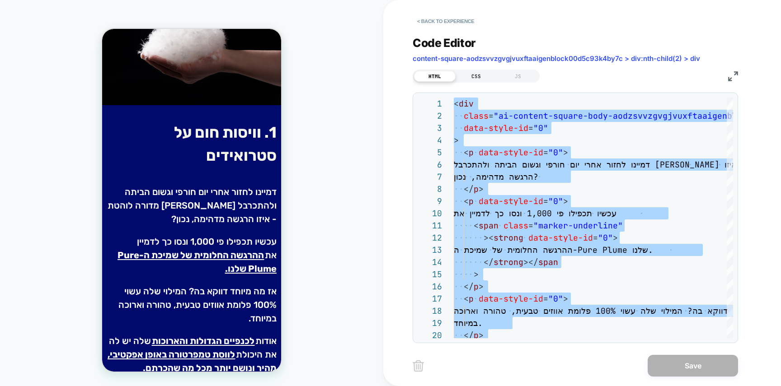
click at [460, 79] on div "CSS" at bounding box center [477, 76] width 42 height 11
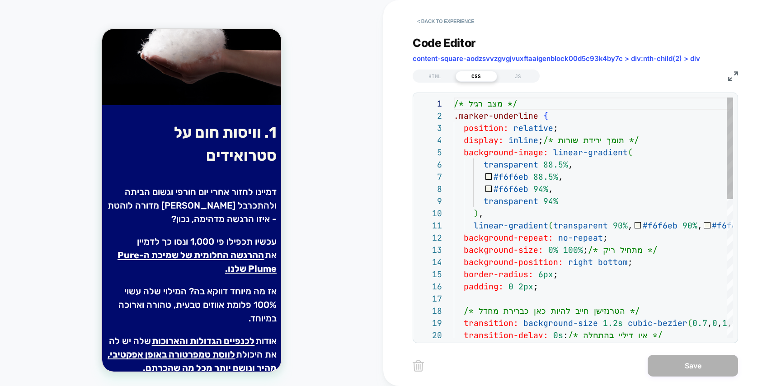
scroll to position [122, 0]
click at [522, 151] on div "/* מצב רגיל */ .marker-underline { position: relative ; display: inline ; /* תו…" at bounding box center [672, 383] width 436 height 570
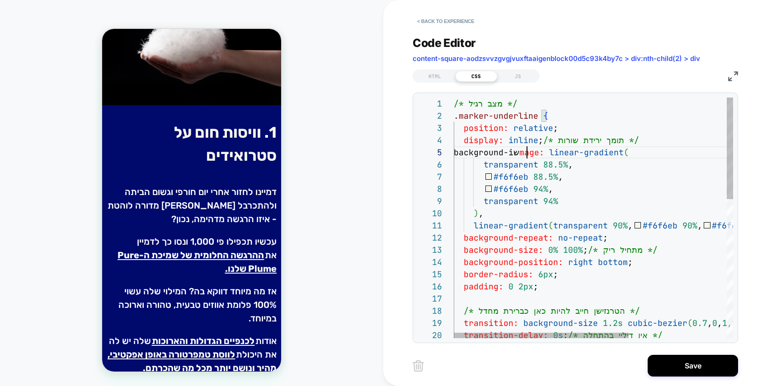
scroll to position [49, 68]
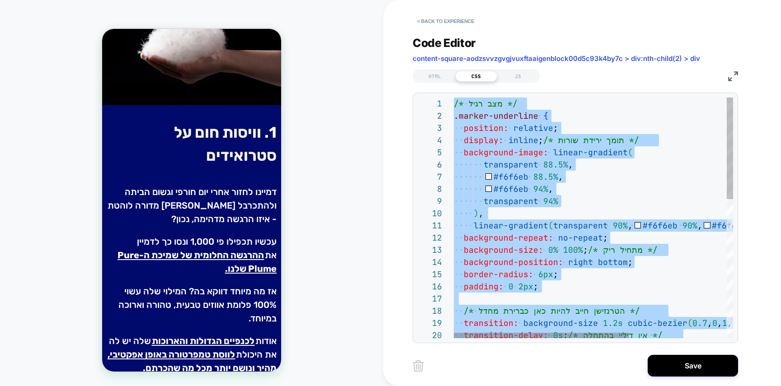
click at [519, 130] on div "/* מצב רגיל */ .marker-underline { position: relative ; display: inline ; /* תו…" at bounding box center [672, 383] width 436 height 570
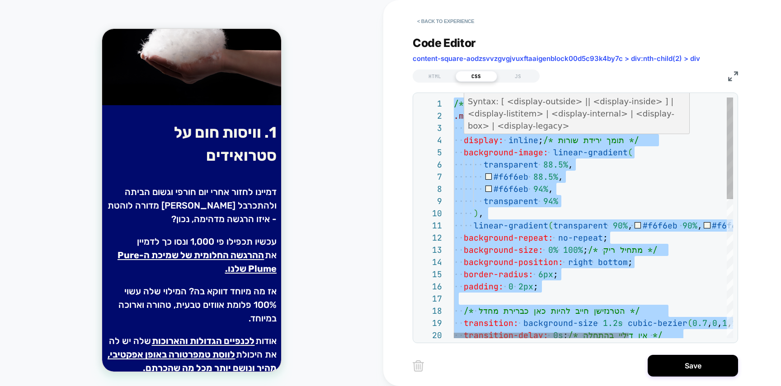
type textarea "**********"
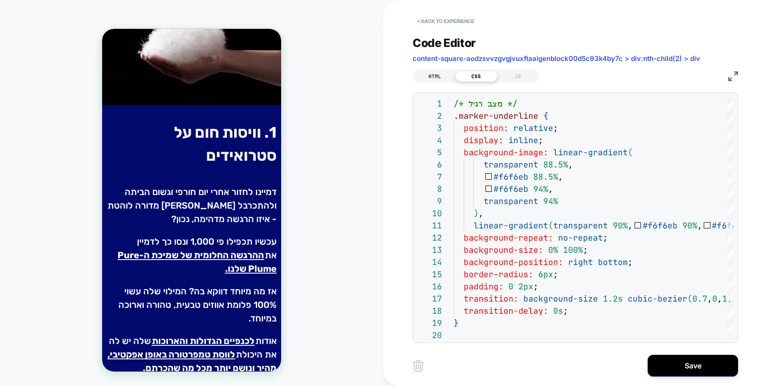
click at [443, 75] on div "HTML" at bounding box center [435, 76] width 42 height 11
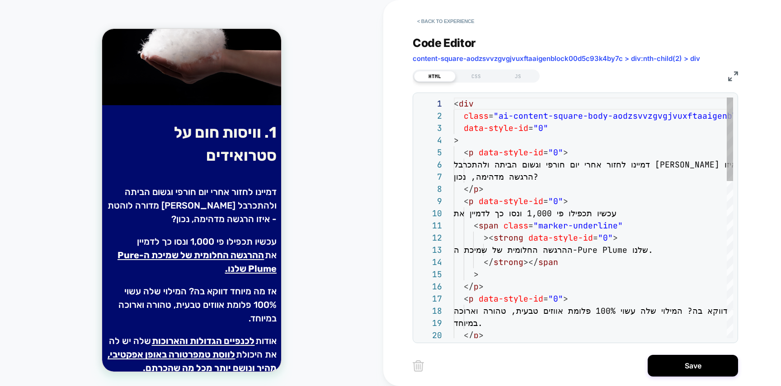
scroll to position [122, 0]
type textarea "**********"
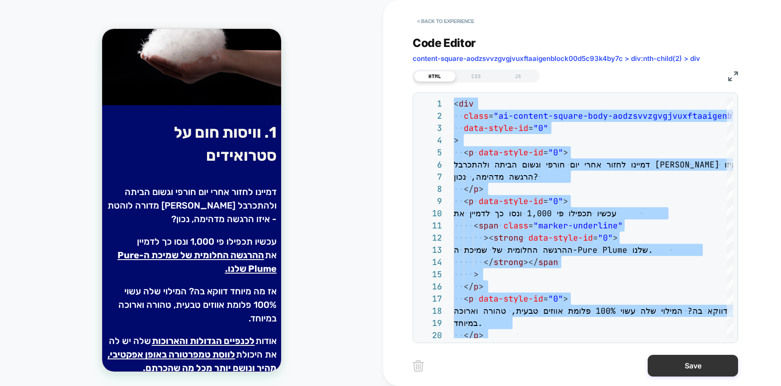
click at [681, 361] on button "Save" at bounding box center [693, 366] width 90 height 22
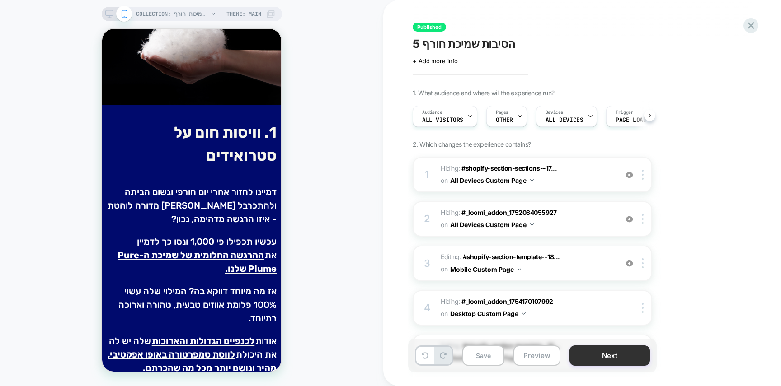
scroll to position [0, 0]
click at [613, 354] on button "Next" at bounding box center [609, 356] width 80 height 20
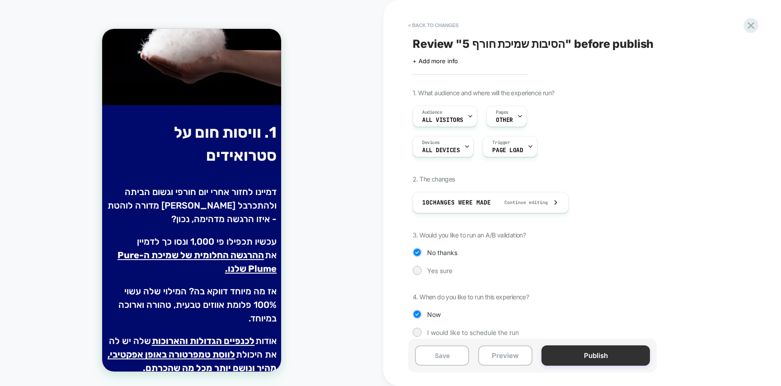
click at [609, 353] on button "Publish" at bounding box center [595, 356] width 108 height 20
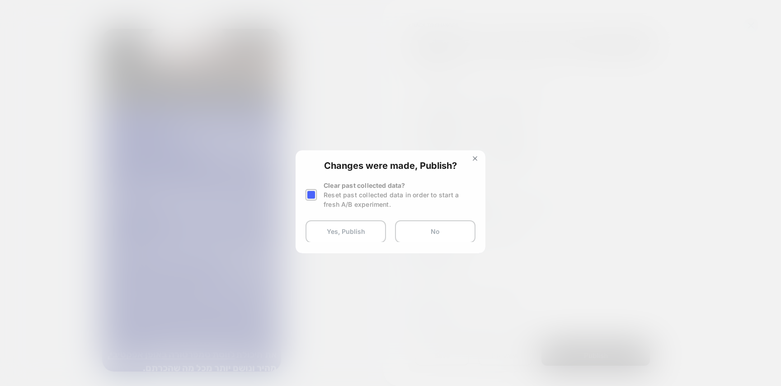
click at [334, 233] on button "Yes, Publish" at bounding box center [345, 232] width 80 height 23
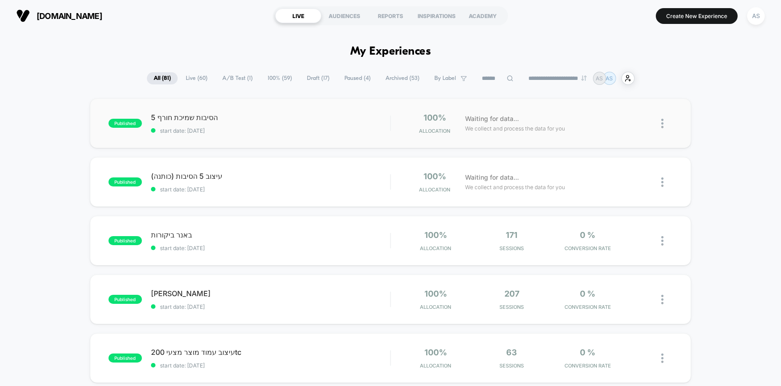
click at [326, 110] on div "published 5 הסיבות שמיכת חורף start date: [DATE] 100% Allocation Waiting for da…" at bounding box center [390, 124] width 601 height 50
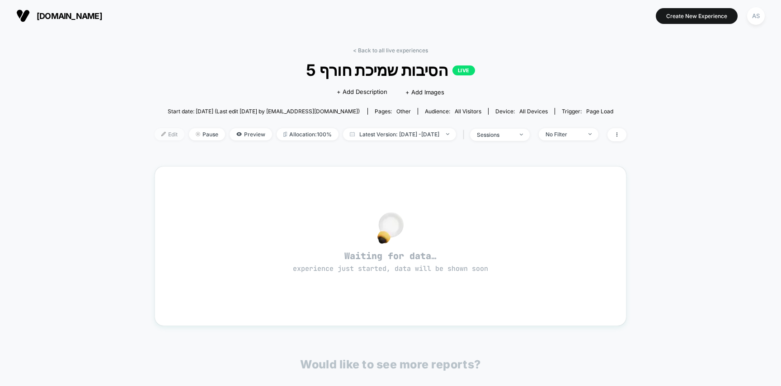
click at [155, 130] on span "Edit" at bounding box center [170, 134] width 30 height 12
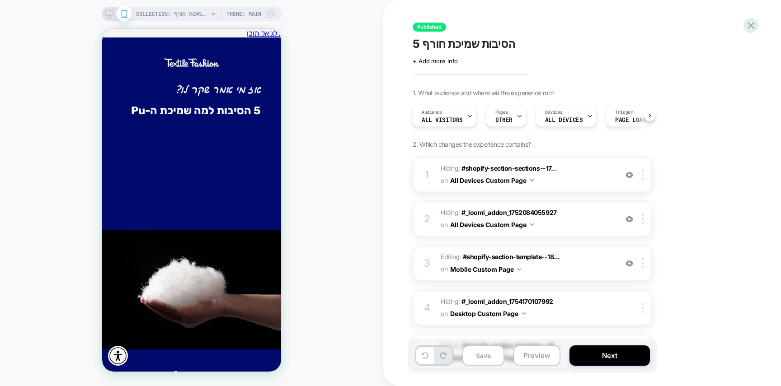
scroll to position [310, 0]
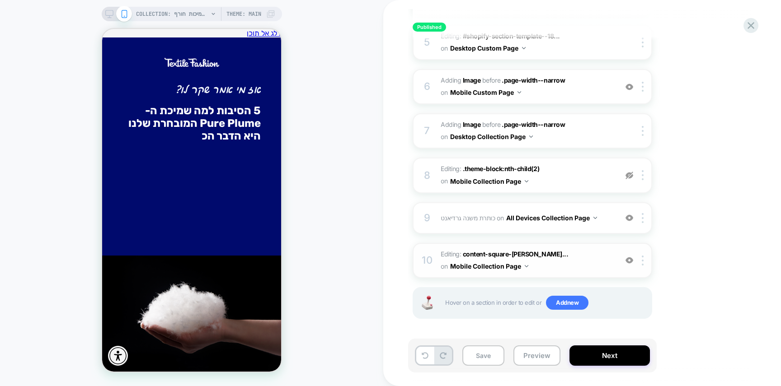
click at [445, 257] on span "Editing : content-square-[PERSON_NAME]... content-square-aodzsvvzgvgjvuxftaaige…" at bounding box center [527, 261] width 172 height 24
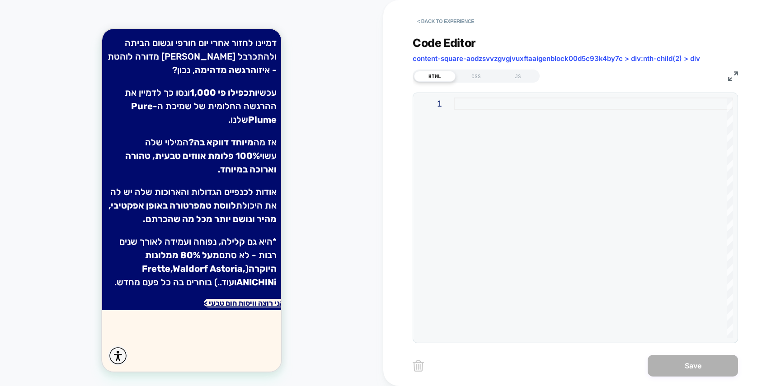
click at [487, 113] on div at bounding box center [593, 218] width 279 height 241
type textarea "**********"
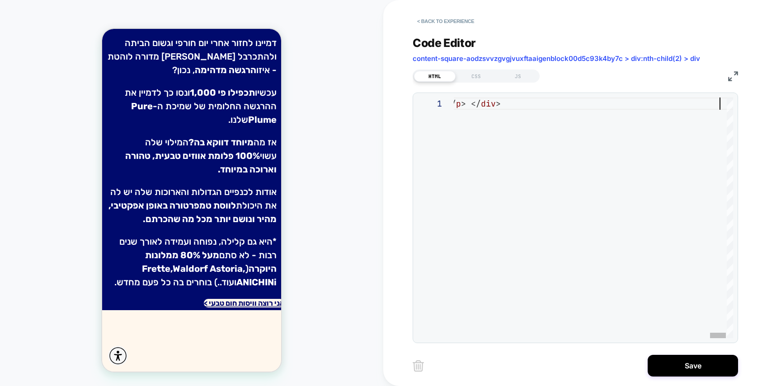
scroll to position [0, 2440]
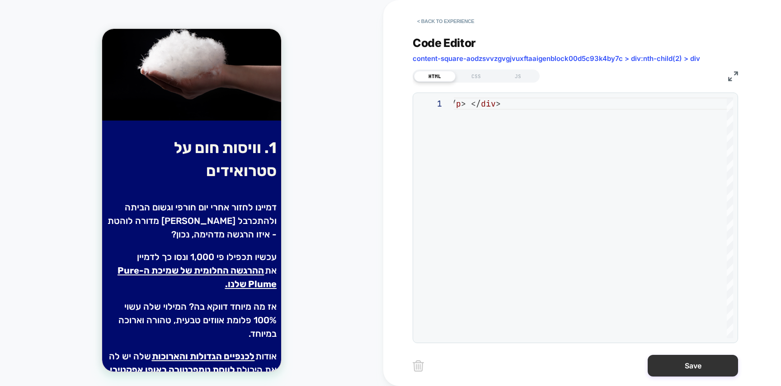
click at [663, 363] on button "Save" at bounding box center [693, 366] width 90 height 22
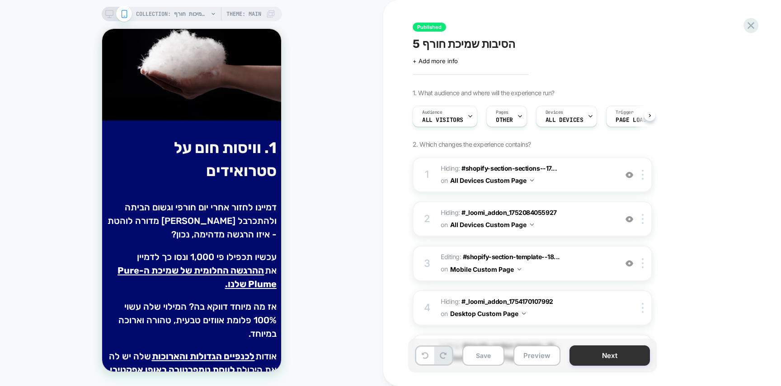
scroll to position [0, 0]
click at [622, 355] on button "Next" at bounding box center [609, 356] width 80 height 20
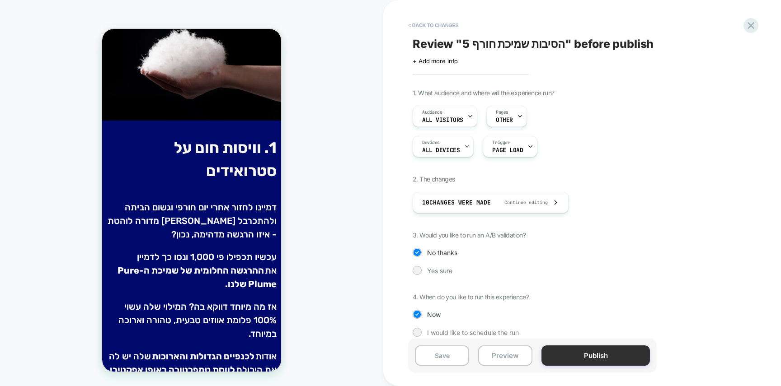
click at [622, 356] on button "Publish" at bounding box center [595, 356] width 108 height 20
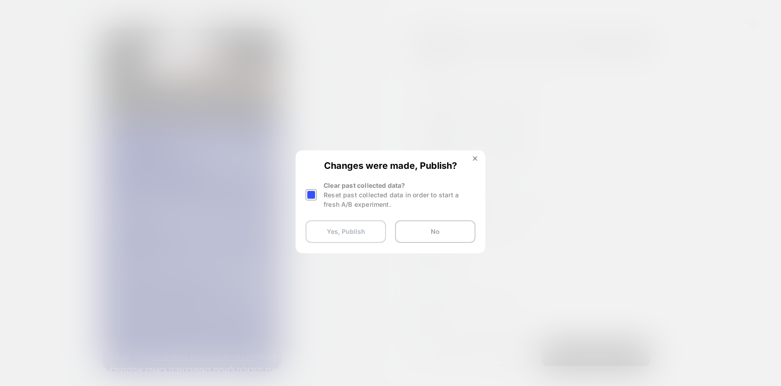
click at [355, 236] on button "Yes, Publish" at bounding box center [345, 232] width 80 height 23
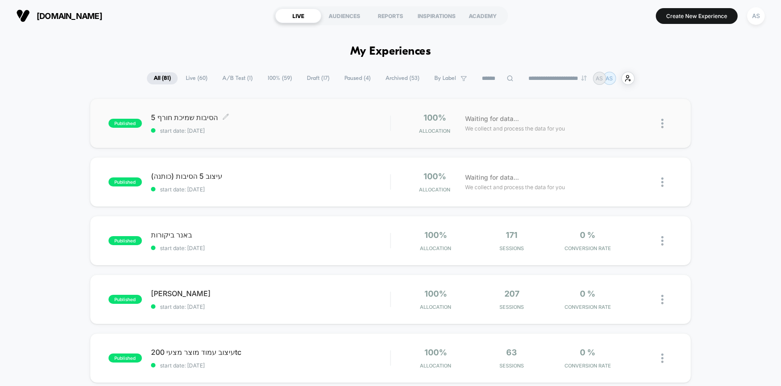
click at [244, 116] on span "5 הסיבות שמיכת חורף Click to edit experience details" at bounding box center [271, 117] width 240 height 9
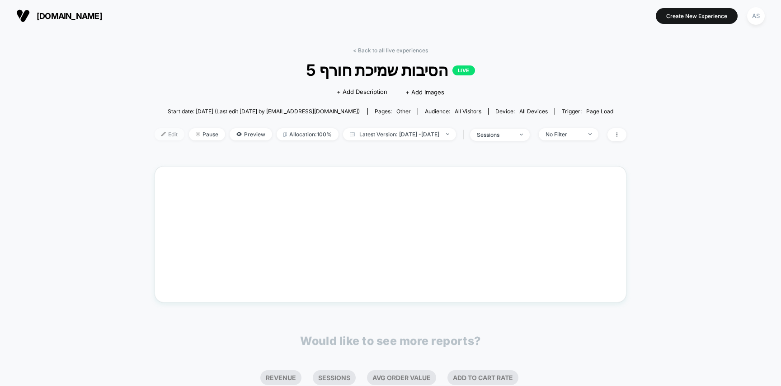
click at [155, 136] on span "Edit" at bounding box center [170, 134] width 30 height 12
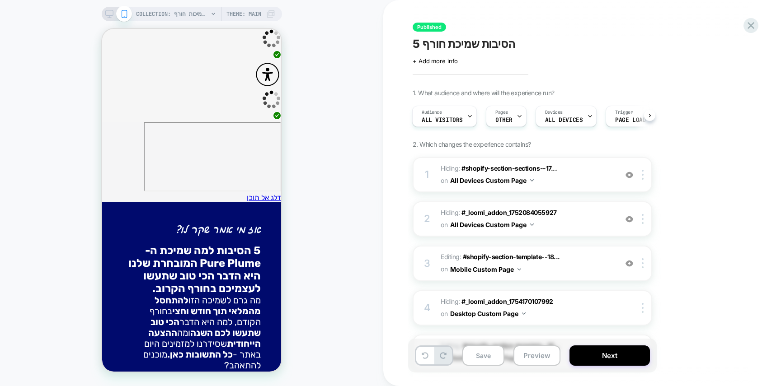
scroll to position [310, 0]
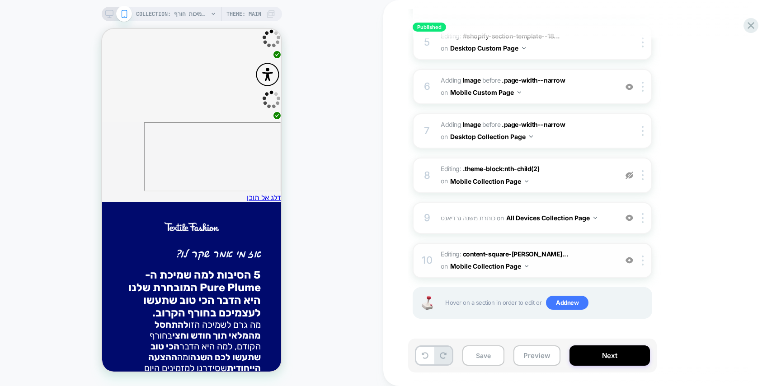
click at [444, 250] on span "Editing : content-square-[PERSON_NAME]... content-square-aodzsvvzgvgjvuxftaaige…" at bounding box center [527, 261] width 172 height 24
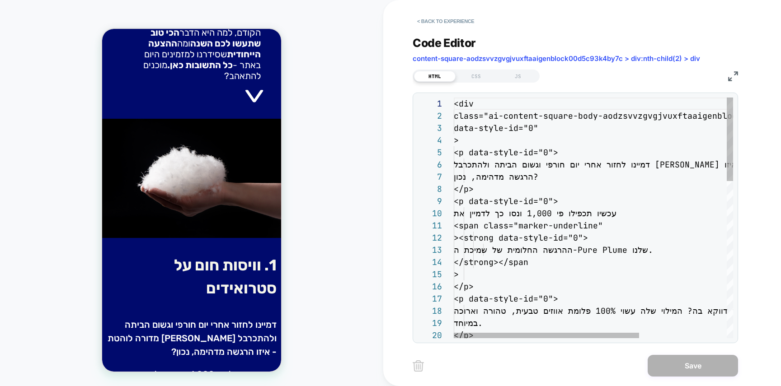
scroll to position [122, 0]
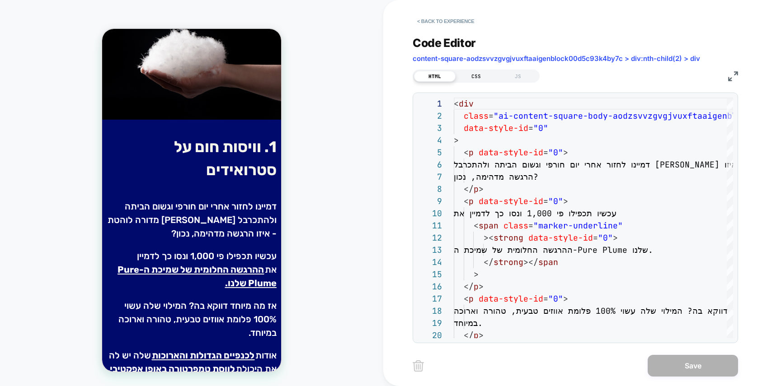
click at [476, 75] on div "CSS" at bounding box center [477, 76] width 42 height 11
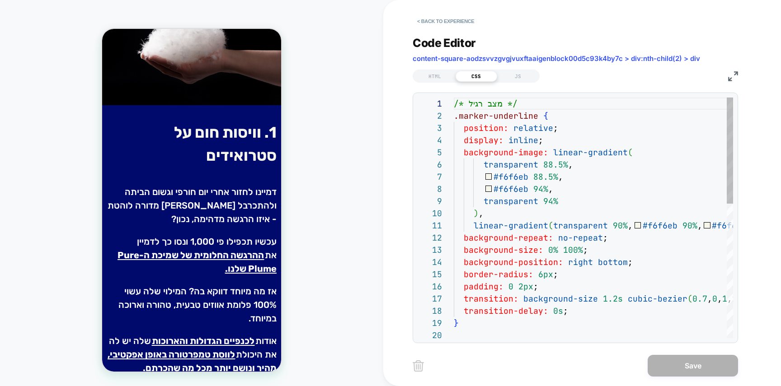
scroll to position [61, 54]
click at [508, 167] on div "/* מצב רגיל */ .marker-underline { position: relative ; display: inline ; backg…" at bounding box center [593, 371] width 279 height 546
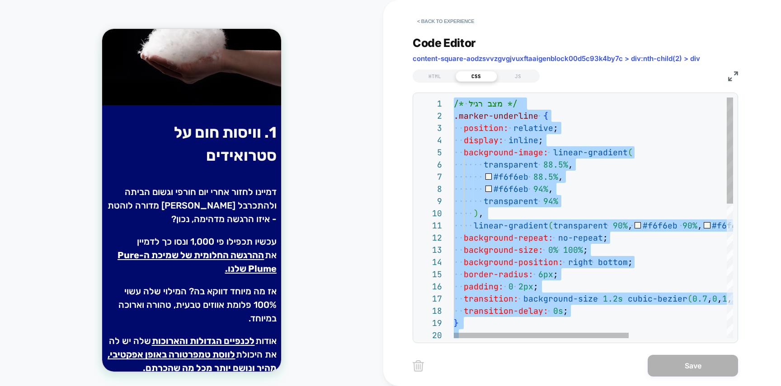
type textarea "**********"
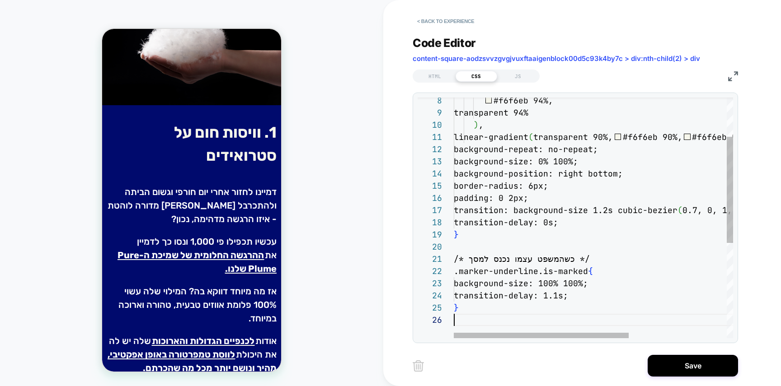
scroll to position [61, 0]
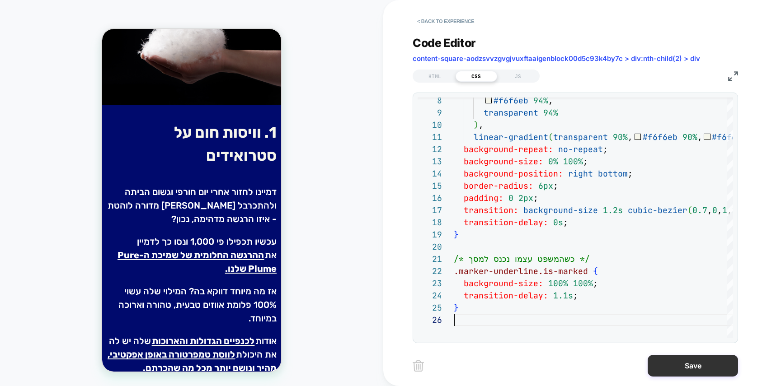
click at [672, 359] on button "Save" at bounding box center [693, 366] width 90 height 22
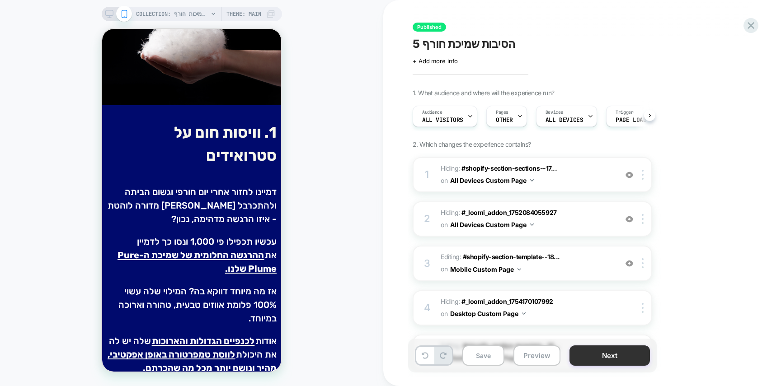
click at [616, 354] on button "Next" at bounding box center [609, 356] width 80 height 20
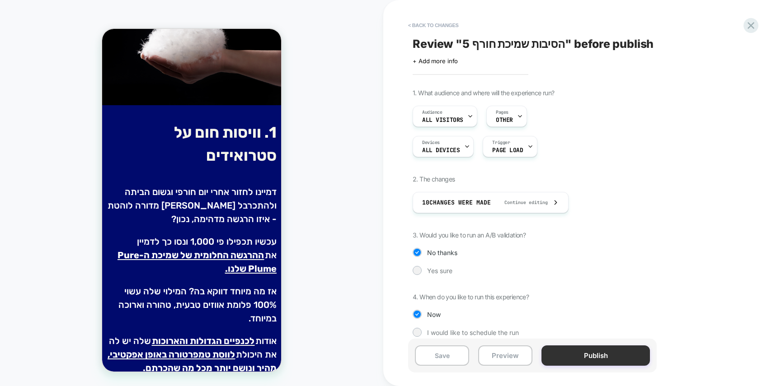
click at [616, 354] on button "Publish" at bounding box center [595, 356] width 108 height 20
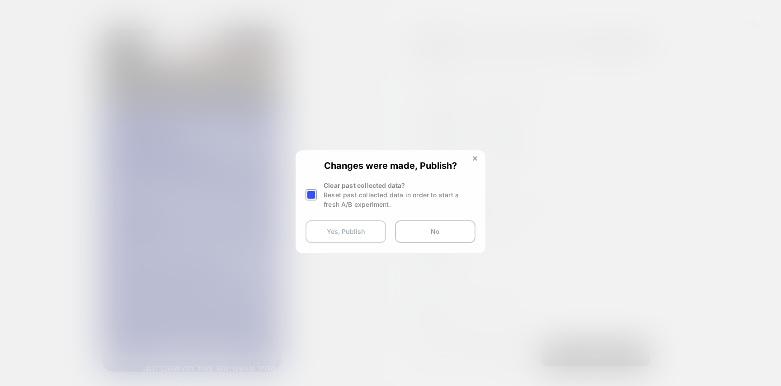
click at [334, 233] on button "Yes, Publish" at bounding box center [345, 232] width 80 height 23
click at [335, 235] on button "Yes, Publish" at bounding box center [345, 232] width 80 height 23
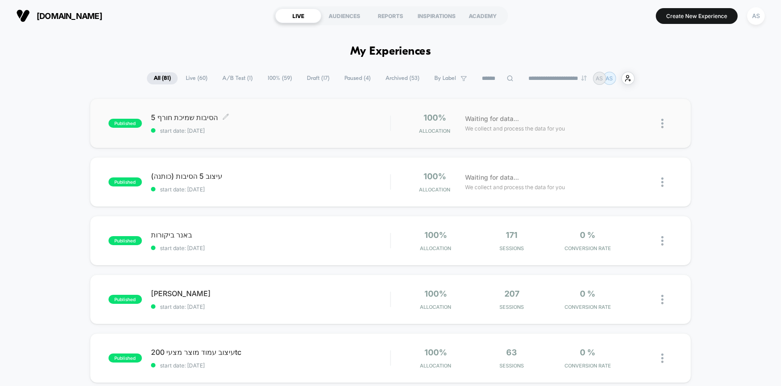
click at [275, 129] on span "start date: [DATE]" at bounding box center [271, 130] width 240 height 7
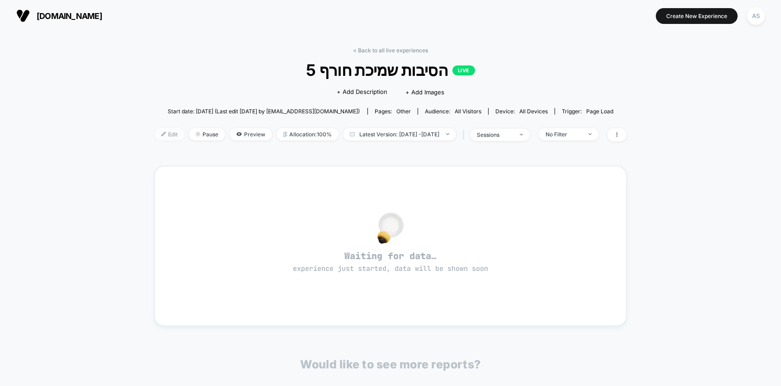
click at [155, 136] on span "Edit" at bounding box center [170, 134] width 30 height 12
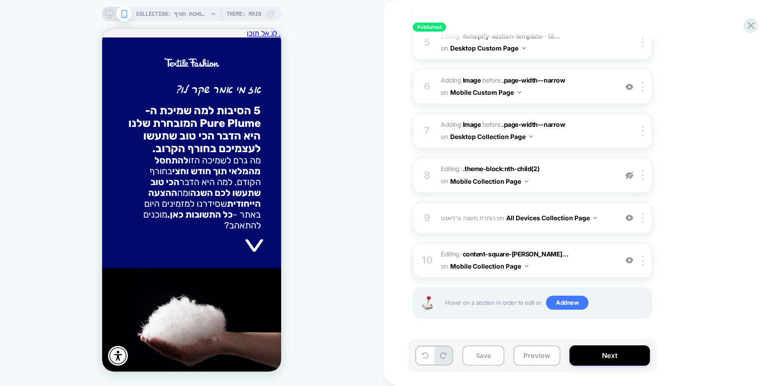
scroll to position [0, 0]
click at [448, 253] on span "Editing : content-square-[PERSON_NAME]... content-square-aodzsvvzgvgjvuxftaaige…" at bounding box center [527, 261] width 172 height 24
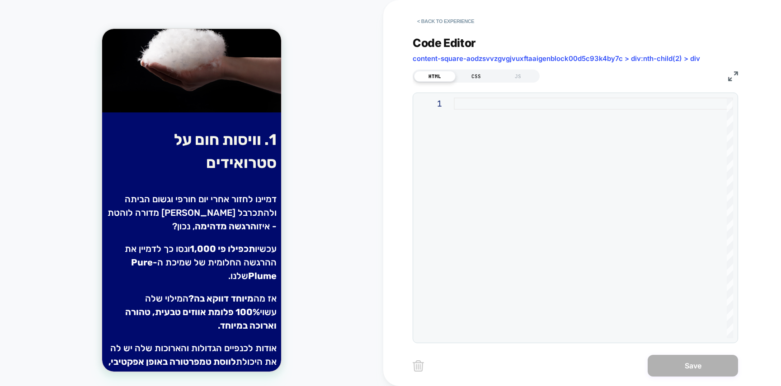
click at [476, 77] on div "CSS" at bounding box center [477, 76] width 42 height 11
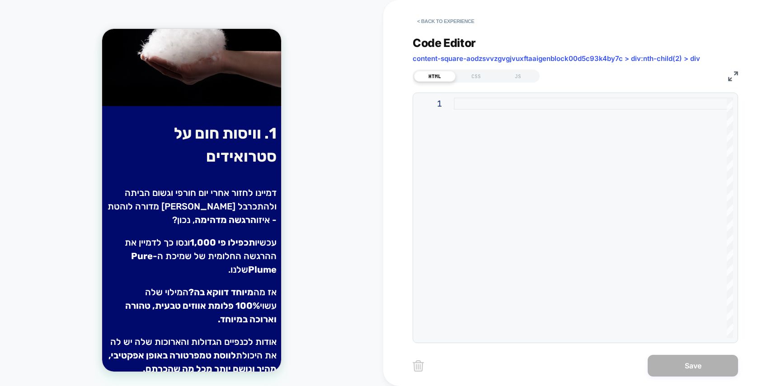
scroll to position [447, 0]
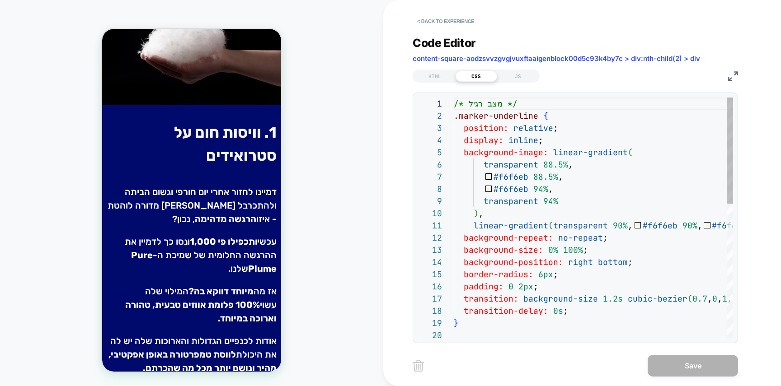
click at [508, 159] on div "/* מצב רגיל */ .marker-underline { position: relative ; display: inline ; backg…" at bounding box center [593, 371] width 279 height 546
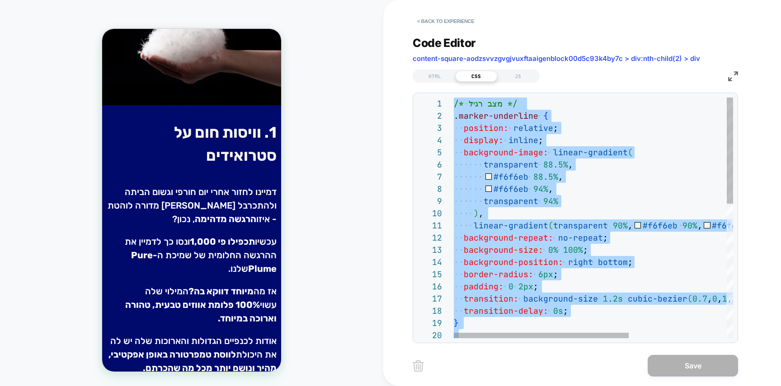
scroll to position [98, 0]
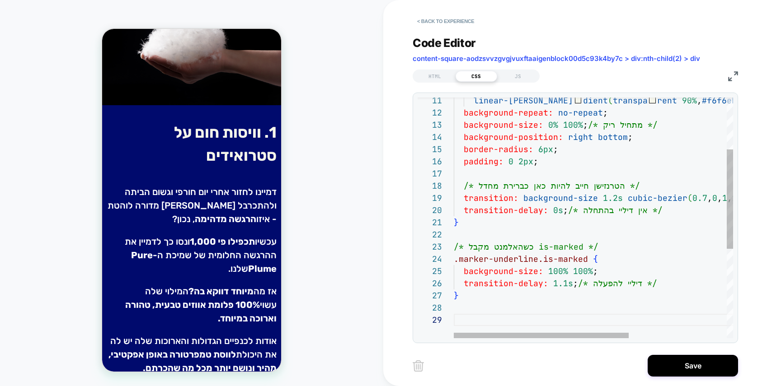
type textarea "**********"
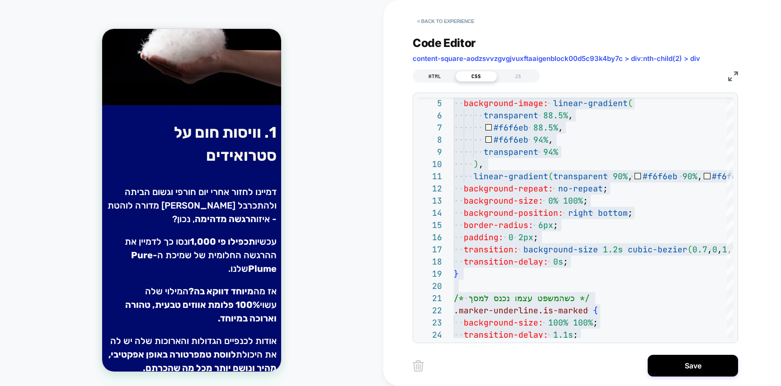
click at [427, 73] on div "HTML" at bounding box center [435, 76] width 42 height 11
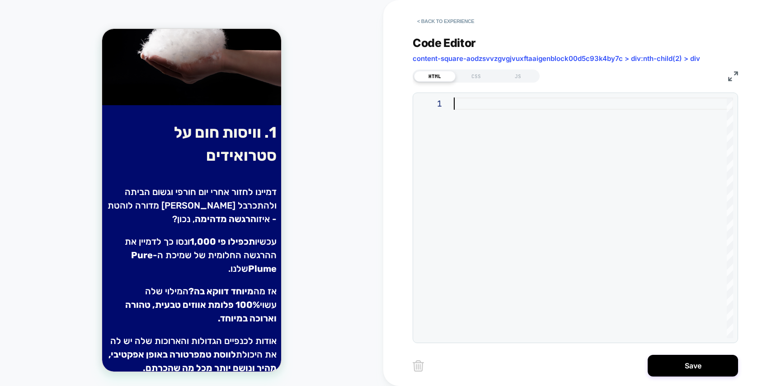
click at [520, 144] on div at bounding box center [593, 218] width 279 height 241
type textarea "**********"
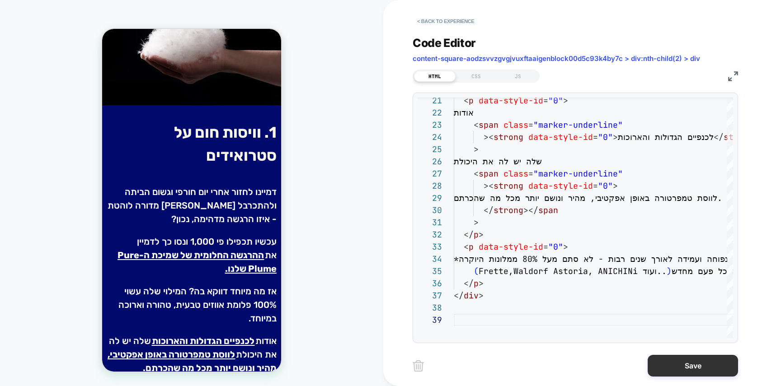
click at [685, 367] on button "Save" at bounding box center [693, 366] width 90 height 22
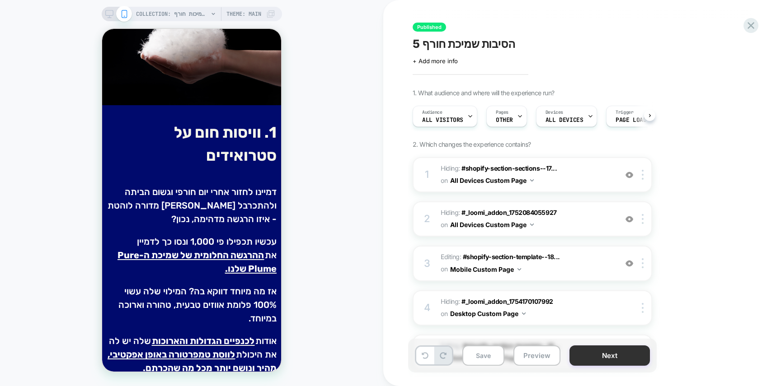
scroll to position [0, 0]
click at [620, 359] on button "Next" at bounding box center [609, 356] width 80 height 20
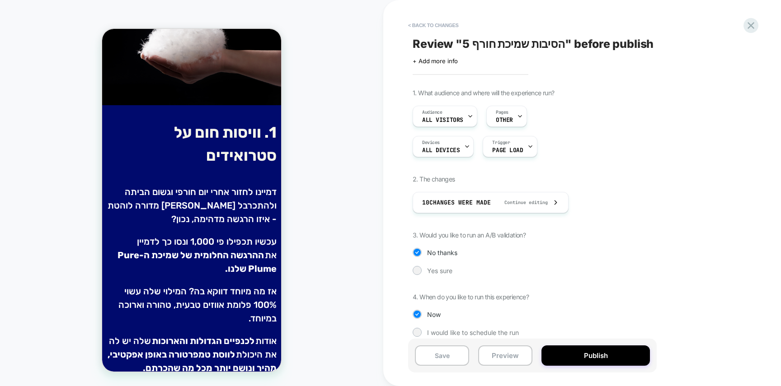
click at [619, 360] on button "Publish" at bounding box center [595, 356] width 108 height 20
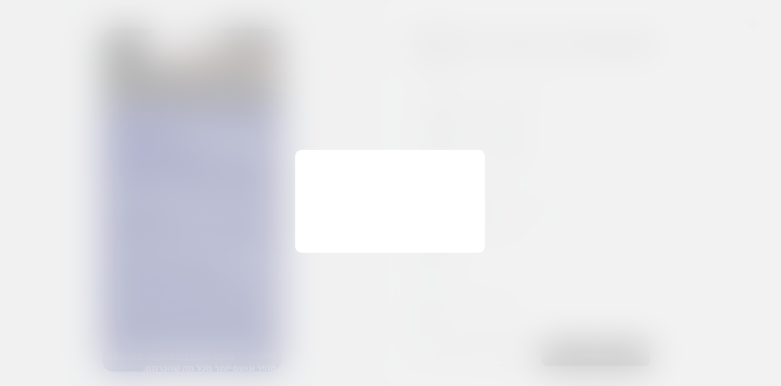
click at [0, 0] on button "Yes, Publish" at bounding box center [0, 0] width 0 height 0
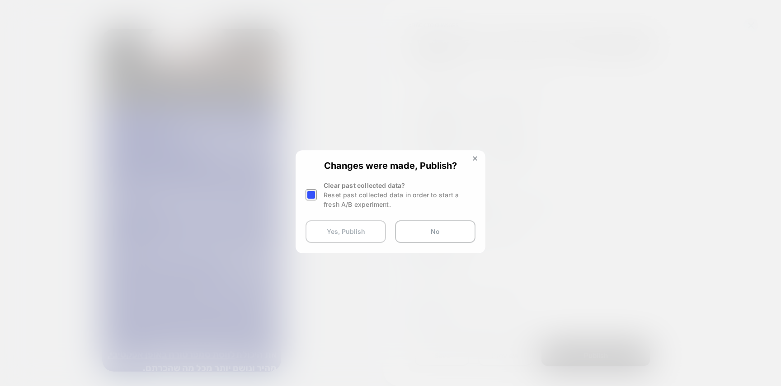
click at [345, 234] on button "Yes, Publish" at bounding box center [345, 232] width 80 height 23
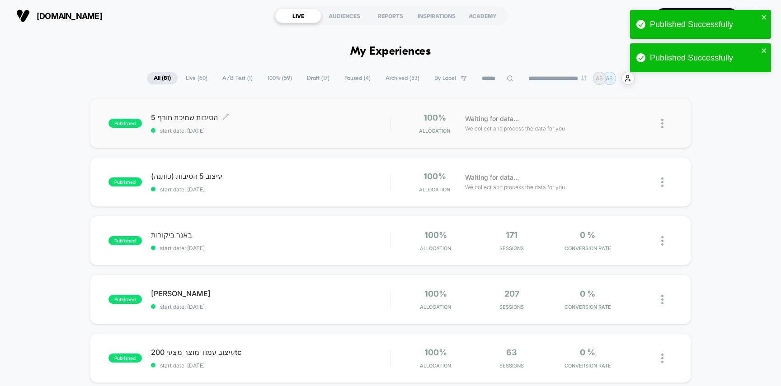
click at [260, 131] on span "start date: [DATE]" at bounding box center [271, 130] width 240 height 7
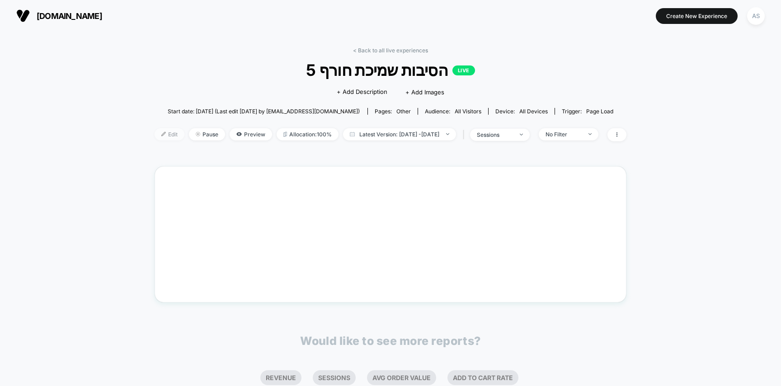
click at [155, 133] on span "Edit" at bounding box center [170, 134] width 30 height 12
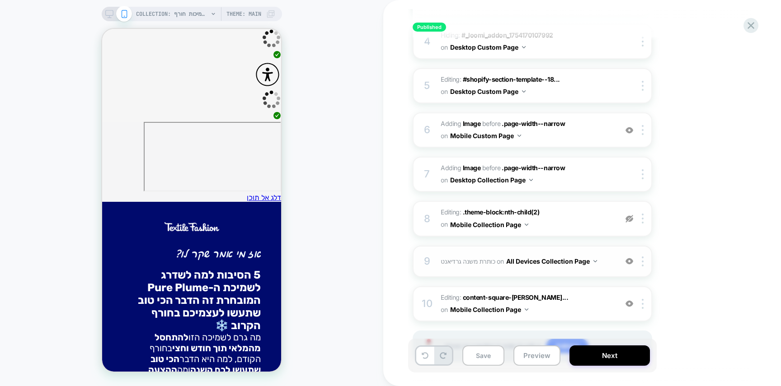
scroll to position [310, 0]
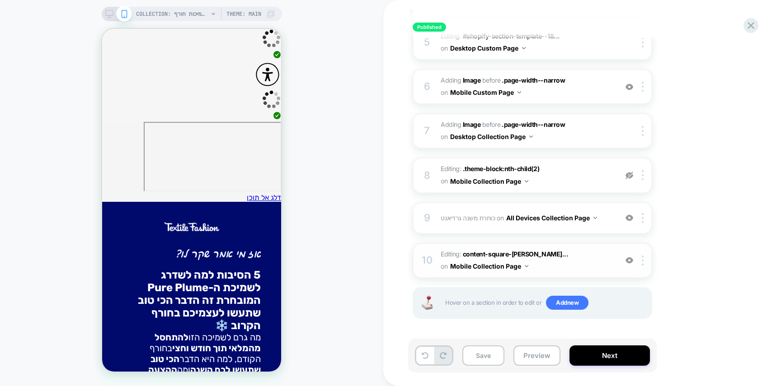
click at [449, 257] on span "Editing : content-square-[PERSON_NAME]... content-square-aodzsvvzgvgjvuxftaaige…" at bounding box center [527, 261] width 172 height 24
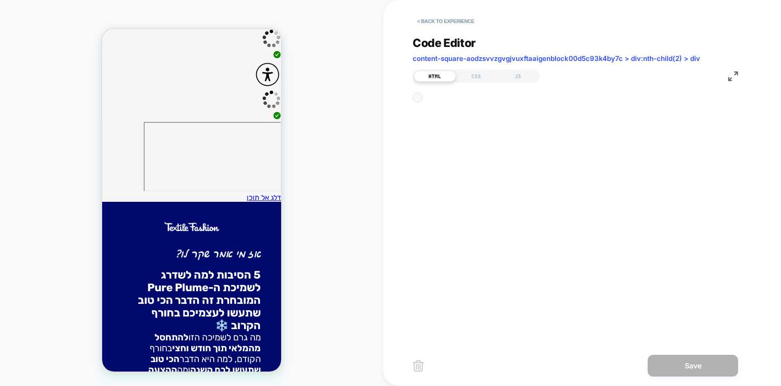
scroll to position [122, 0]
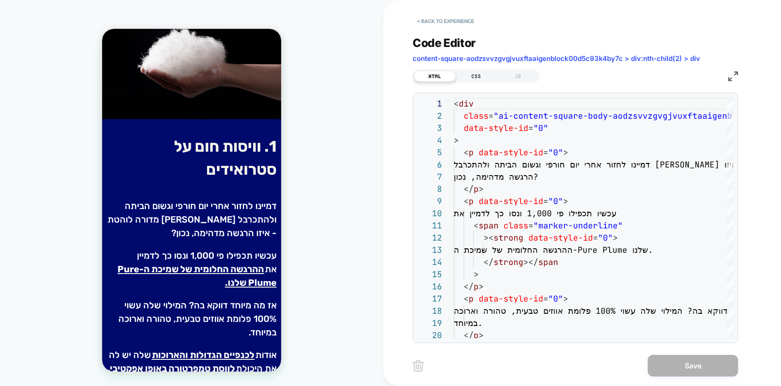
click at [475, 77] on div "CSS" at bounding box center [477, 76] width 42 height 11
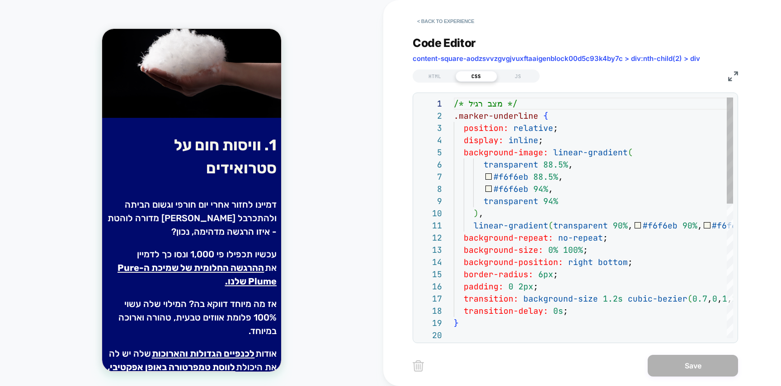
scroll to position [61, 44]
click at [498, 162] on div "/* מצב רגיל */ .marker-underline { position: relative ; display: inline ; backg…" at bounding box center [593, 371] width 279 height 546
type textarea "**********"
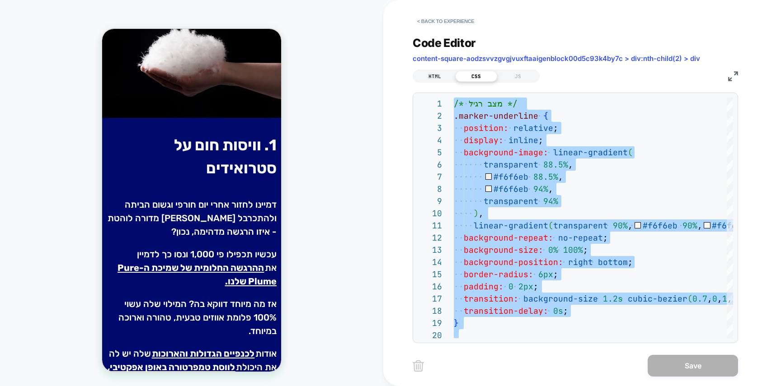
click at [443, 72] on div "HTML" at bounding box center [435, 76] width 42 height 11
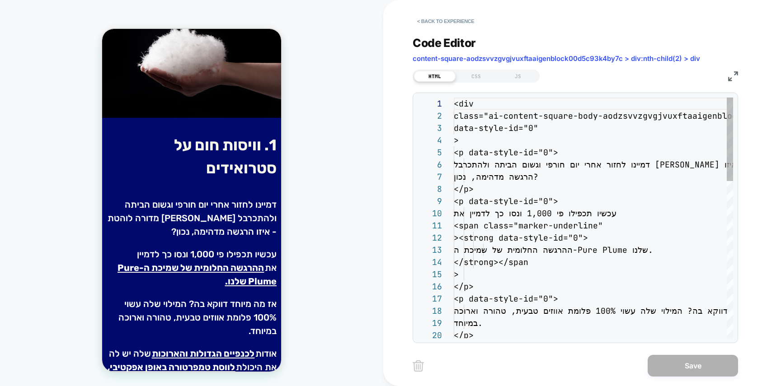
scroll to position [122, 0]
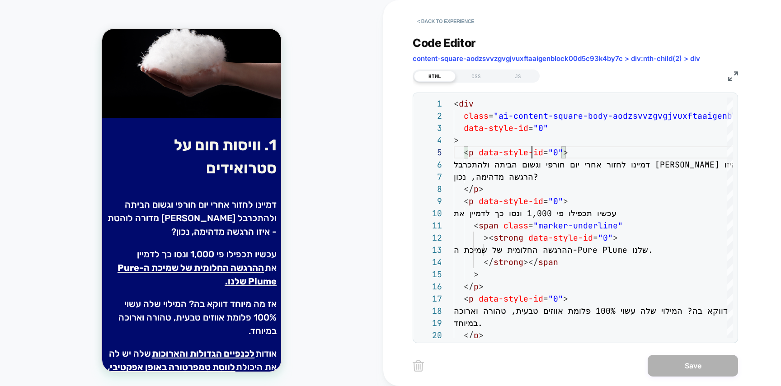
click at [483, 81] on div "HTML CSS JS" at bounding box center [476, 76] width 127 height 13
click at [489, 80] on div "CSS" at bounding box center [477, 76] width 42 height 11
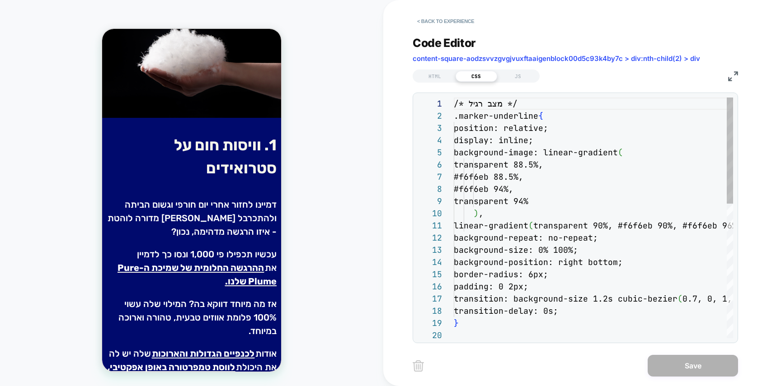
scroll to position [122, 0]
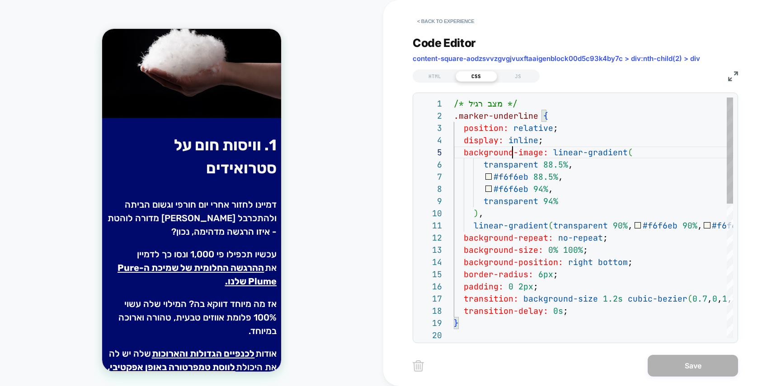
click at [512, 152] on div "/* מצב רגיל */ .marker-underline { position: relative ; display: inline ; backg…" at bounding box center [593, 371] width 279 height 546
type textarea "**********"
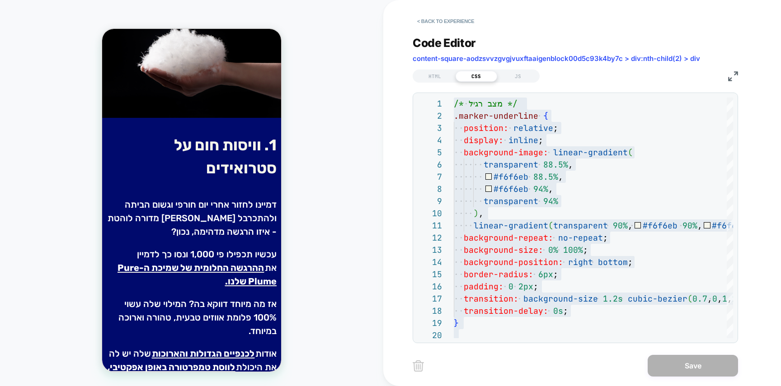
click at [425, 81] on div "HTML CSS JS" at bounding box center [476, 76] width 127 height 13
click at [437, 71] on div "HTML" at bounding box center [435, 76] width 42 height 11
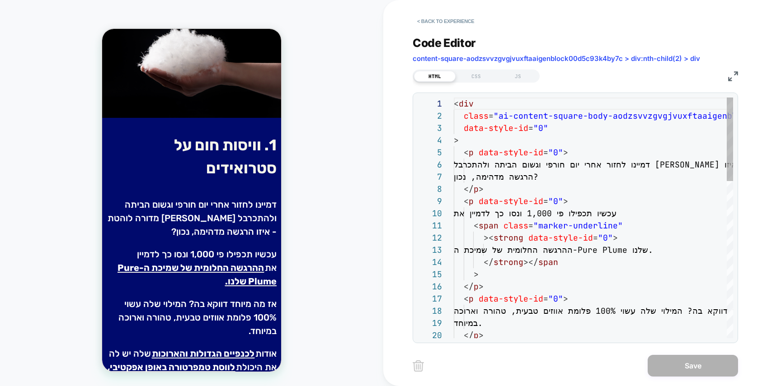
scroll to position [24, 54]
type textarea "**********"
